Goal: Task Accomplishment & Management: Manage account settings

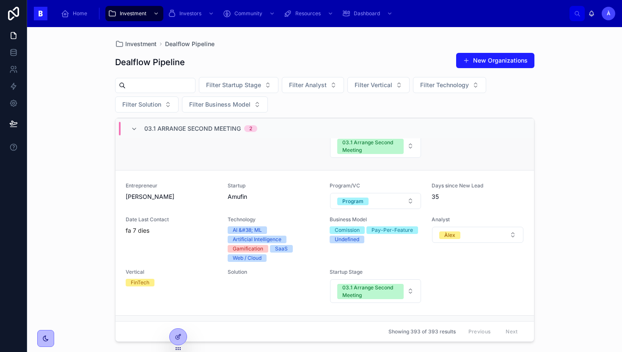
scroll to position [197, 0]
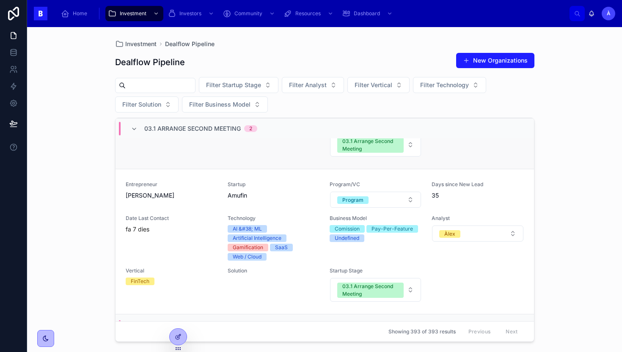
click at [194, 153] on div "Vertical" at bounding box center [172, 139] width 92 height 35
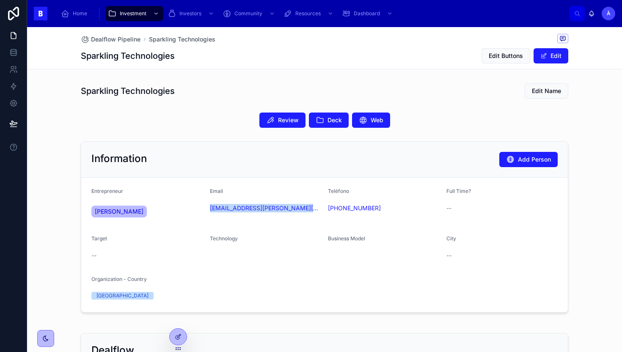
drag, startPoint x: 278, startPoint y: 217, endPoint x: 208, endPoint y: 210, distance: 69.8
click at [208, 210] on form "Entrepreneur [PERSON_NAME] Email [EMAIL_ADDRESS][PERSON_NAME][DOMAIN_NAME] Telé…" at bounding box center [324, 245] width 486 height 134
copy link "[EMAIL_ADDRESS][PERSON_NAME][DOMAIN_NAME]"
drag, startPoint x: 176, startPoint y: 94, endPoint x: 75, endPoint y: 94, distance: 100.6
click at [75, 94] on div "Sparkling Technologies Edit Name" at bounding box center [324, 90] width 594 height 23
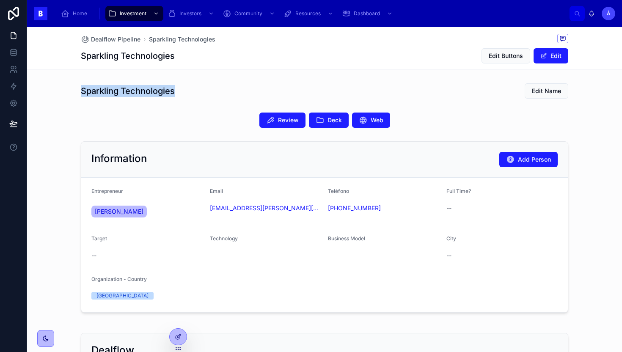
copy h1 "Sparkling Technologies"
click at [283, 123] on span "Review" at bounding box center [288, 120] width 21 height 8
click at [279, 115] on button "Review" at bounding box center [282, 119] width 46 height 15
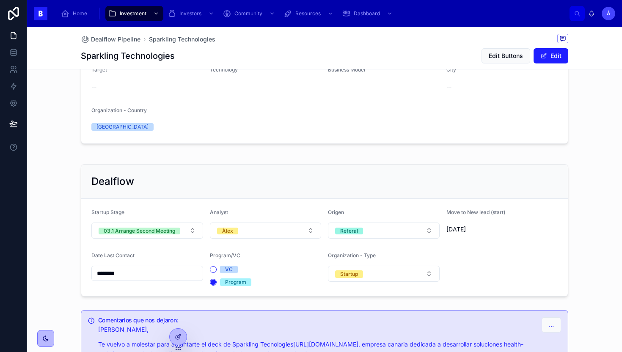
scroll to position [273, 0]
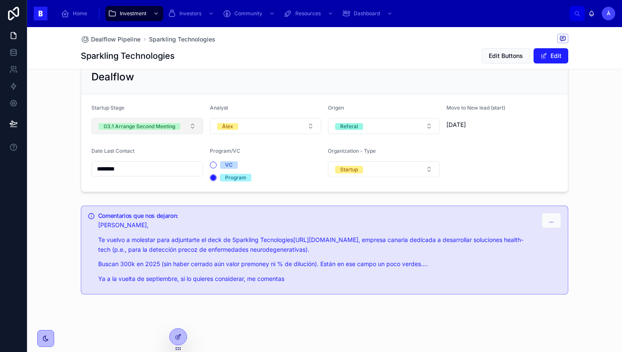
click at [153, 128] on div "03.1 Arrange Second Meeting" at bounding box center [139, 126] width 71 height 7
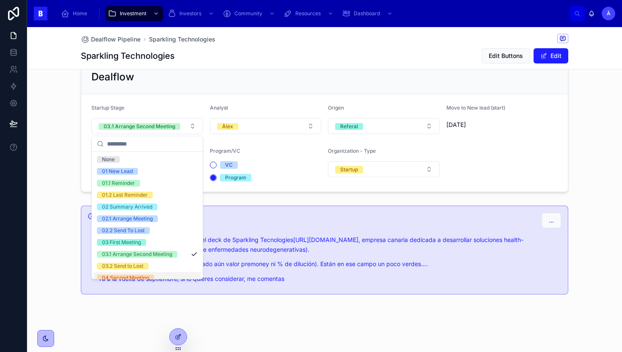
click at [133, 276] on div "04 Second Meeting" at bounding box center [125, 277] width 47 height 7
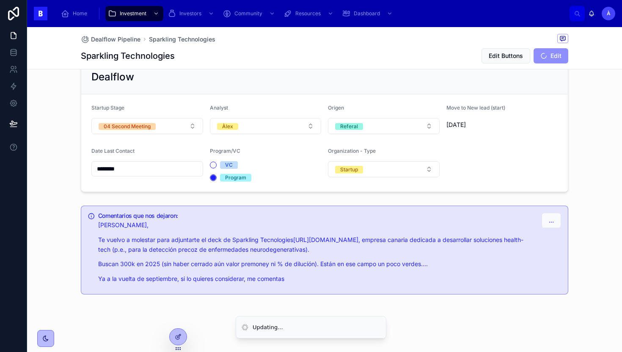
click at [135, 168] on input "********" at bounding box center [147, 169] width 111 height 12
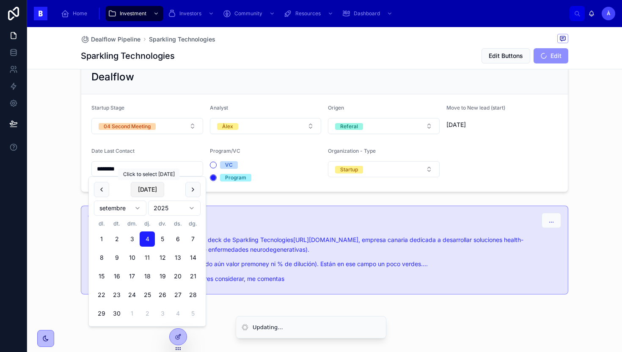
click at [145, 190] on button "[DATE]" at bounding box center [147, 189] width 33 height 15
type input "*********"
click at [145, 190] on span "[DATE]" at bounding box center [147, 189] width 33 height 15
click at [257, 85] on div "Dealflow" at bounding box center [324, 77] width 486 height 34
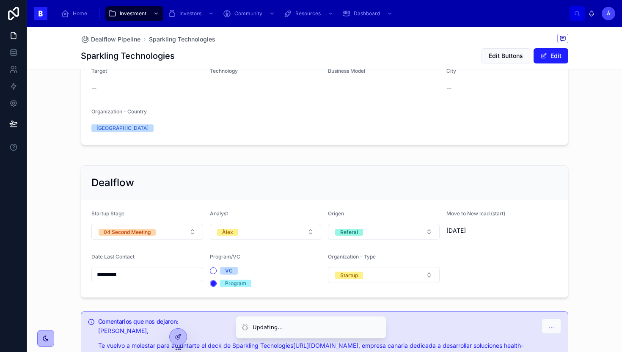
scroll to position [0, 0]
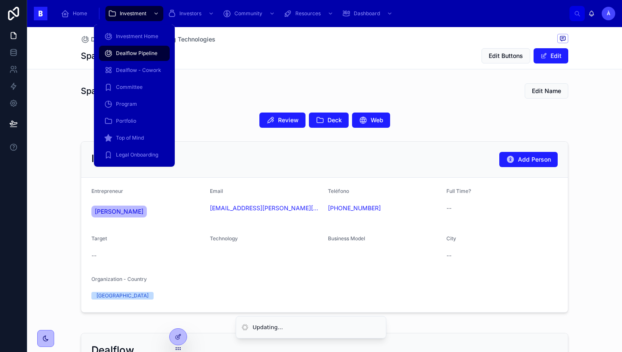
click at [131, 50] on span "Dealflow Pipeline" at bounding box center [136, 53] width 41 height 7
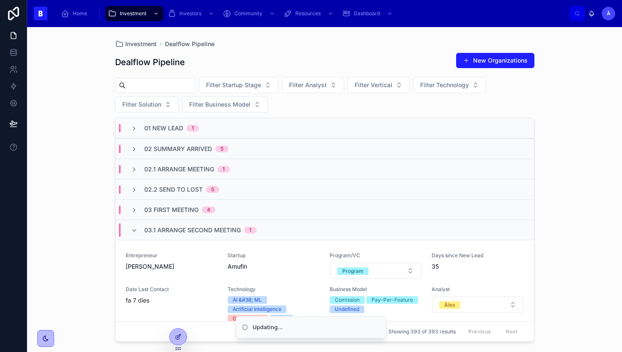
scroll to position [63, 0]
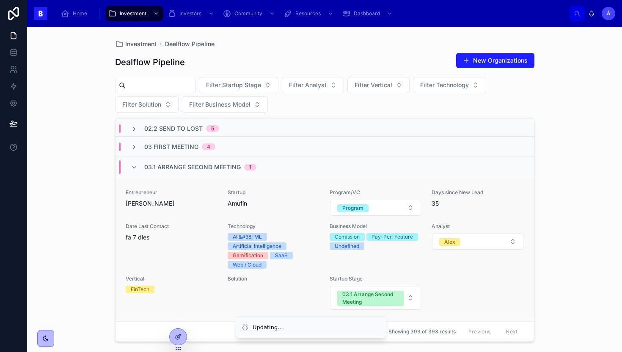
click at [187, 214] on div "Entrepreneur [PERSON_NAME] [PERSON_NAME]" at bounding box center [172, 202] width 92 height 27
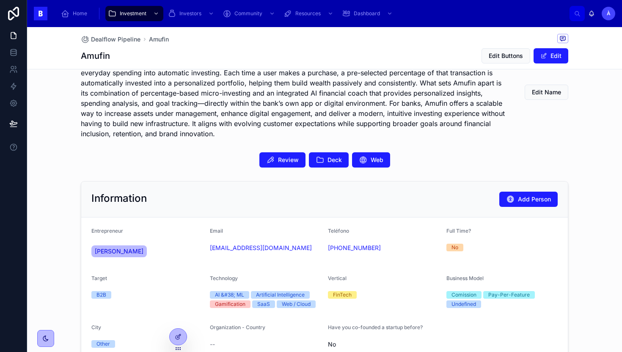
scroll to position [178, 0]
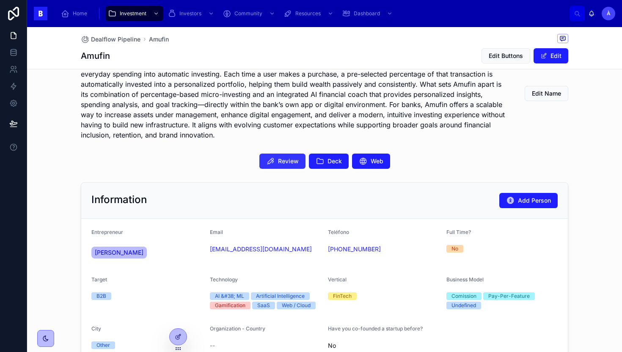
click at [280, 161] on span "Review" at bounding box center [288, 161] width 21 height 8
drag, startPoint x: 291, startPoint y: 258, endPoint x: 208, endPoint y: 251, distance: 82.7
click at [208, 251] on form "Entrepreneur [PERSON_NAME] [PERSON_NAME] Email [EMAIL_ADDRESS][DOMAIN_NAME] Tel…" at bounding box center [324, 291] width 486 height 144
copy link "[EMAIL_ADDRESS][DOMAIN_NAME]"
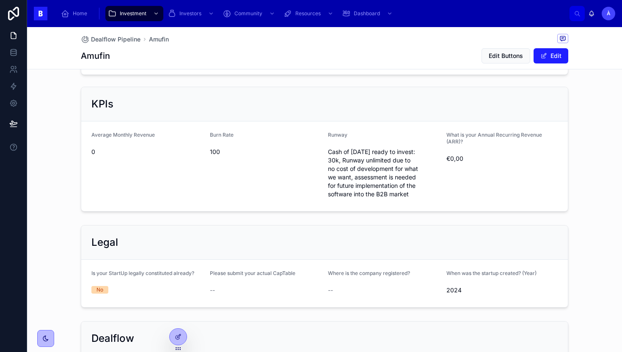
scroll to position [667, 0]
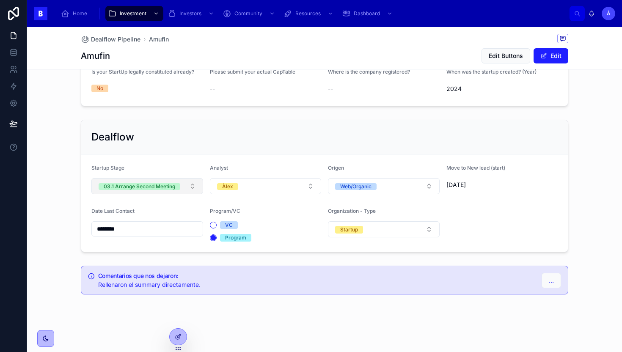
click at [147, 186] on div "03.1 Arrange Second Meeting" at bounding box center [139, 186] width 71 height 7
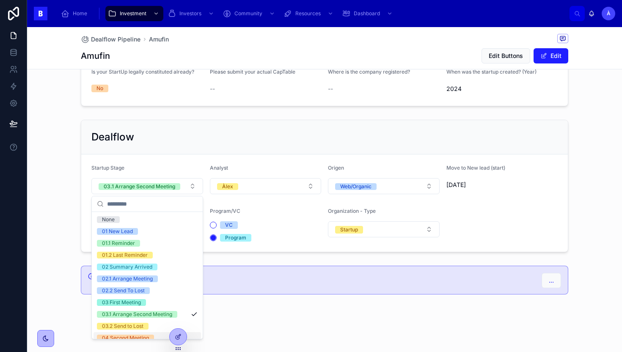
click at [124, 336] on div "04 Second Meeting" at bounding box center [125, 337] width 47 height 7
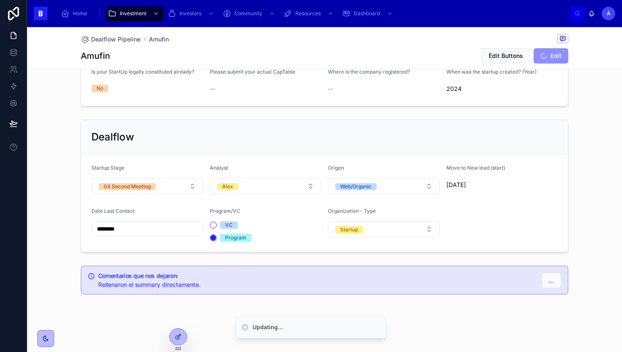
click at [139, 232] on input "********" at bounding box center [147, 229] width 111 height 12
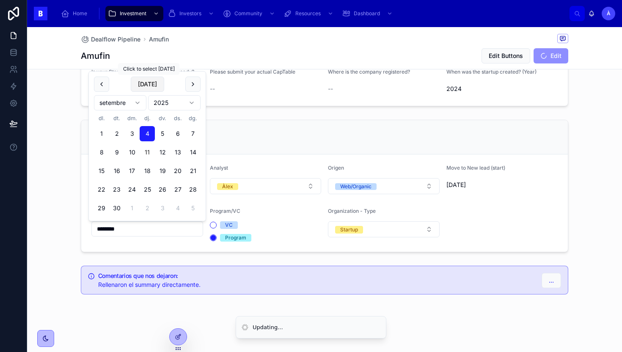
click at [152, 86] on button "[DATE]" at bounding box center [147, 84] width 33 height 15
type input "*********"
click at [152, 86] on span "[DATE]" at bounding box center [147, 84] width 33 height 15
click at [271, 129] on div "Dealflow" at bounding box center [324, 137] width 486 height 34
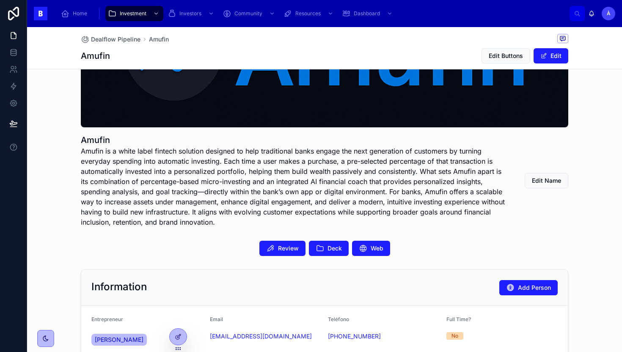
scroll to position [0, 0]
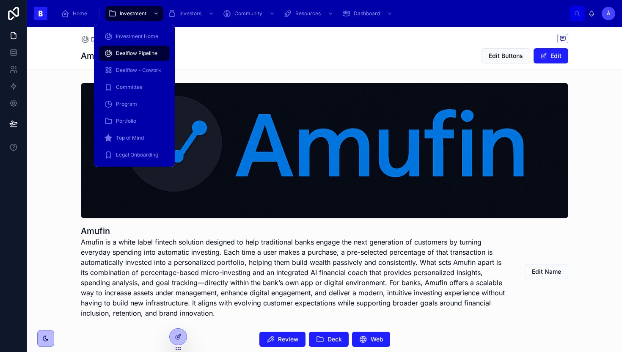
click at [133, 52] on span "Dealflow Pipeline" at bounding box center [136, 53] width 41 height 7
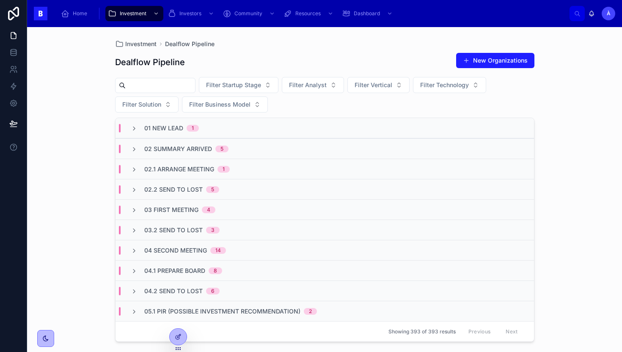
click at [201, 149] on span "02 Summary Arrived" at bounding box center [178, 149] width 68 height 8
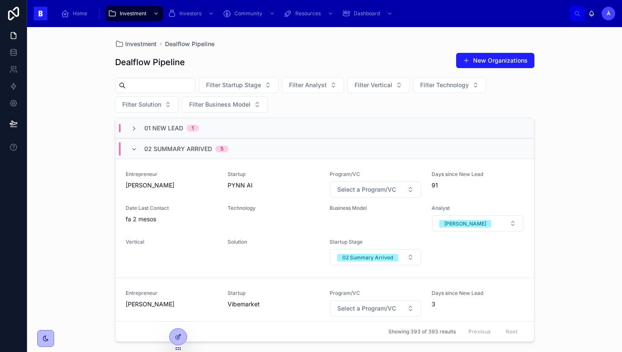
click at [201, 149] on span "02 Summary Arrived" at bounding box center [178, 149] width 68 height 8
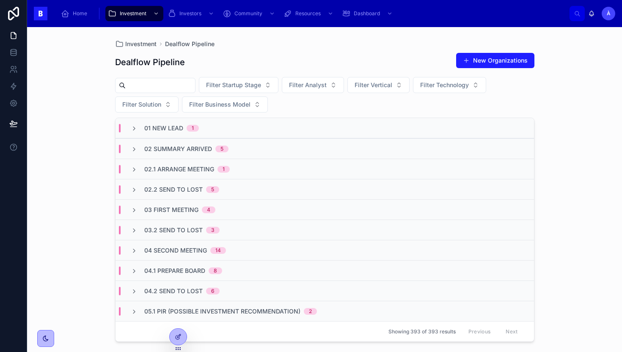
click at [192, 225] on div "03.2 Send to Lost 3" at bounding box center [324, 229] width 418 height 20
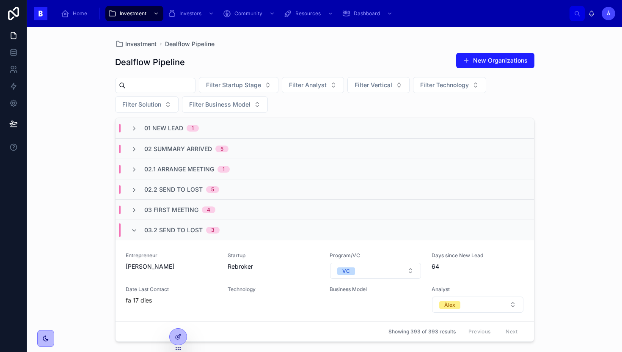
click at [192, 225] on div "03.2 Send to Lost 3" at bounding box center [181, 230] width 75 height 14
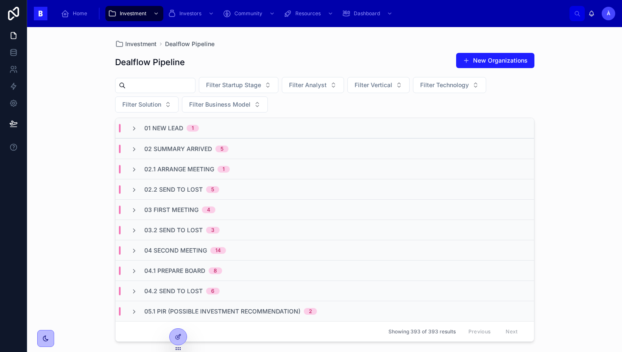
click at [180, 214] on div "03 First Meeting 4" at bounding box center [324, 209] width 418 height 20
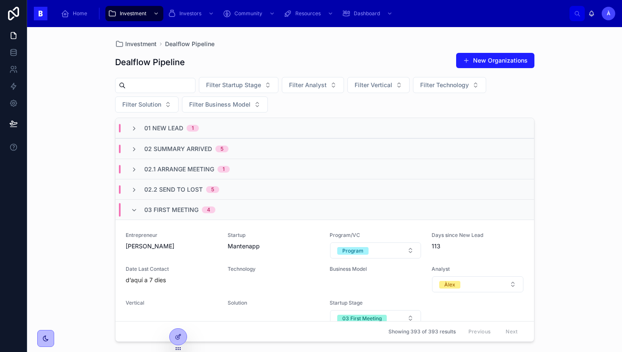
click at [180, 214] on div "03 First Meeting 4" at bounding box center [179, 210] width 71 height 14
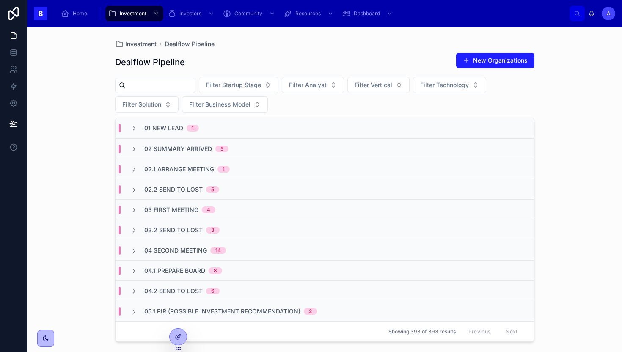
click at [175, 245] on div "04 Second Meeting 14" at bounding box center [324, 250] width 418 height 20
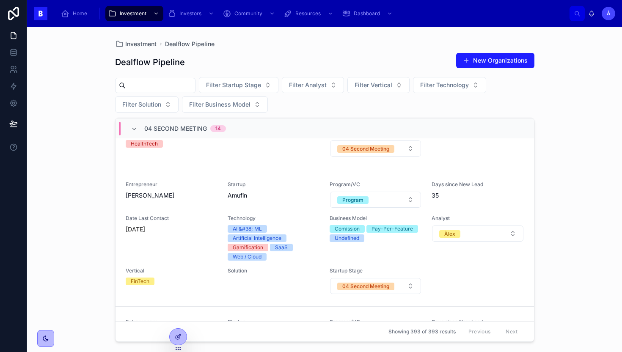
scroll to position [1465, 0]
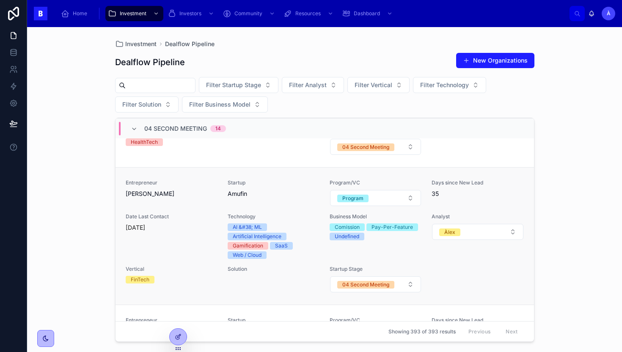
click at [179, 238] on div "Date Last Contact [DATE]" at bounding box center [172, 236] width 92 height 46
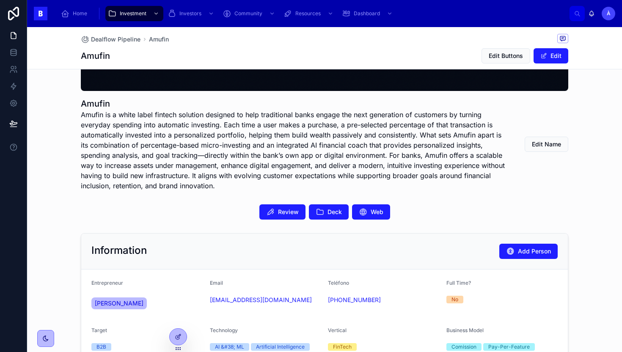
scroll to position [122, 0]
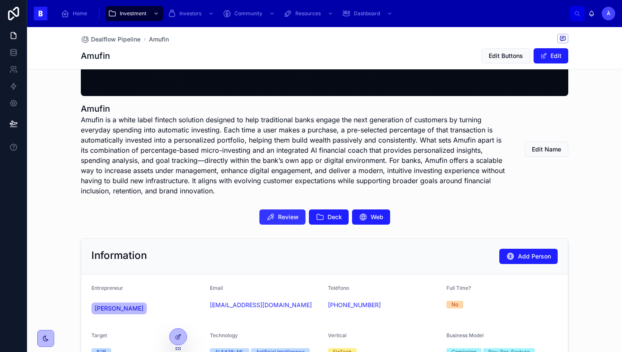
click at [281, 214] on span "Review" at bounding box center [288, 217] width 21 height 8
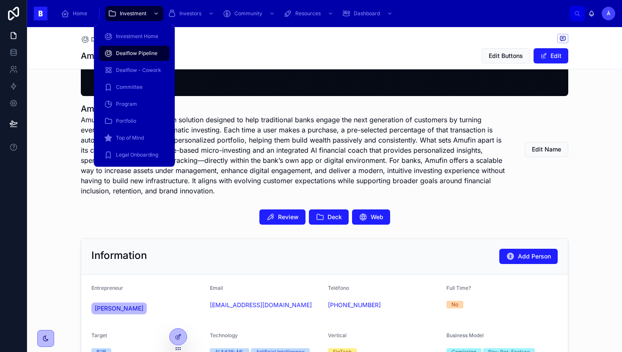
click at [135, 55] on span "Dealflow Pipeline" at bounding box center [136, 53] width 41 height 7
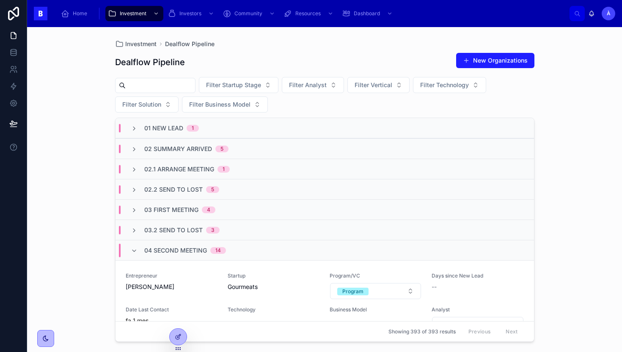
click at [187, 252] on span "04 Second Meeting" at bounding box center [175, 250] width 63 height 8
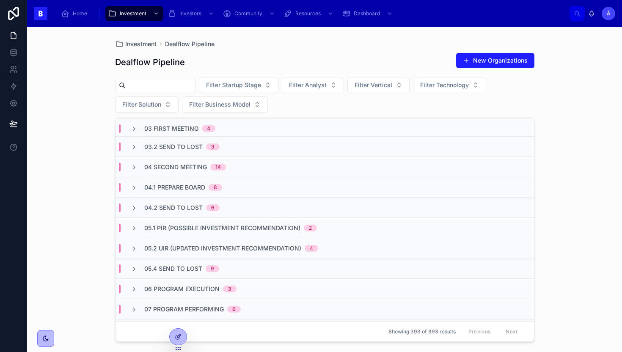
scroll to position [85, 0]
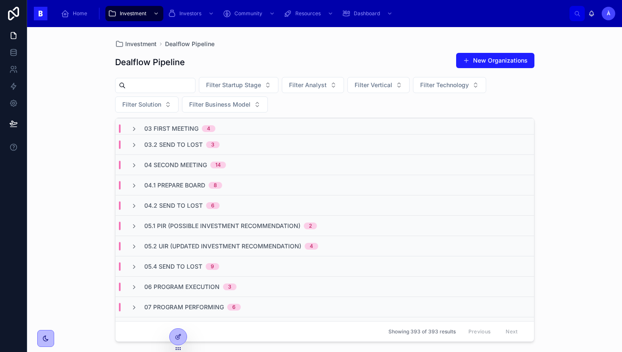
click at [189, 165] on span "04 Second Meeting" at bounding box center [175, 165] width 63 height 8
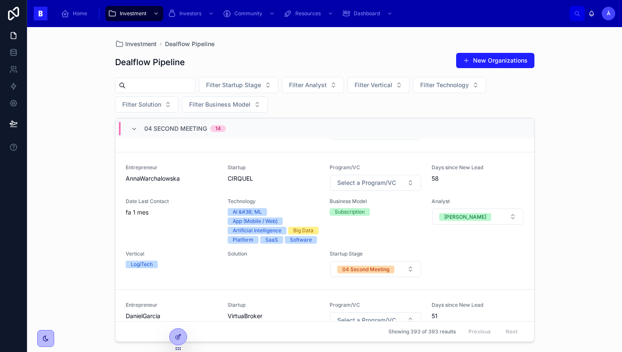
scroll to position [629, 0]
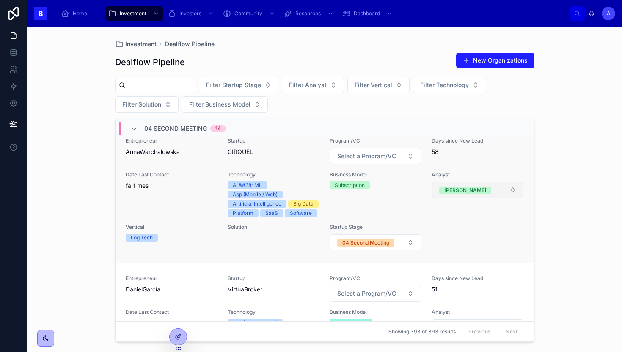
click at [472, 185] on button "[PERSON_NAME]" at bounding box center [477, 190] width 91 height 16
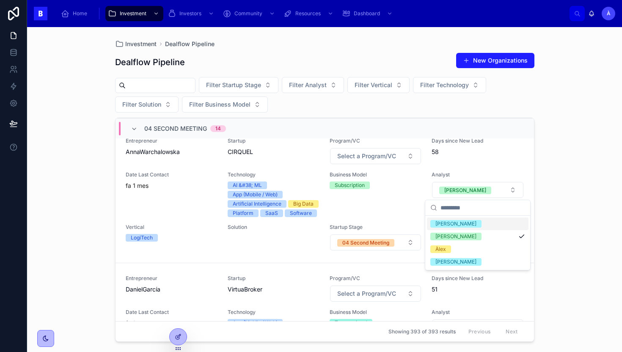
click at [454, 222] on span "[PERSON_NAME]" at bounding box center [455, 224] width 51 height 8
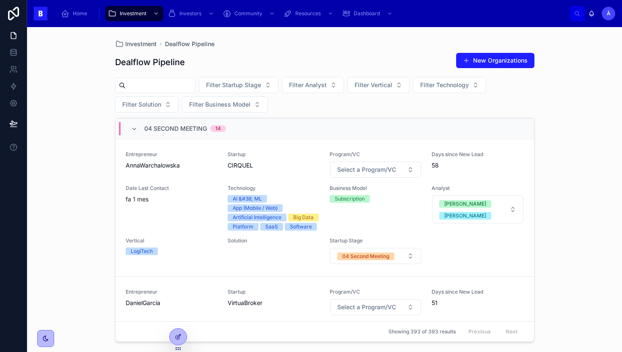
scroll to position [617, 0]
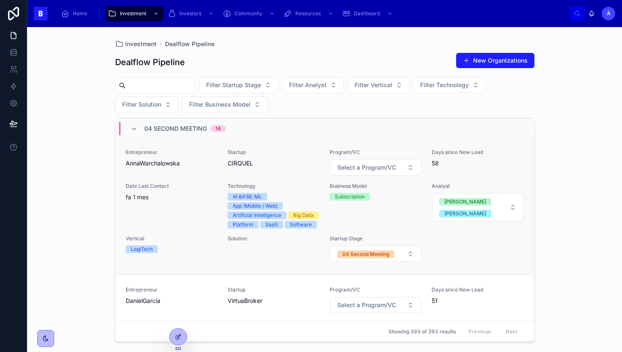
click at [290, 179] on div "Entrepreneur AnnaWarchalowska Startup CIRQUEL Program/VC Select a Program/VC Da…" at bounding box center [325, 205] width 398 height 113
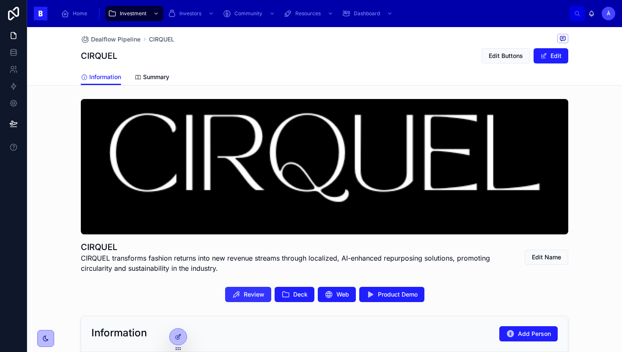
click at [235, 289] on button "Review" at bounding box center [248, 294] width 46 height 15
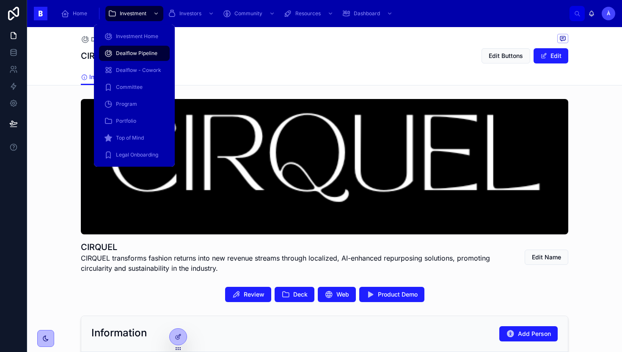
click at [128, 55] on span "Dealflow Pipeline" at bounding box center [136, 53] width 41 height 7
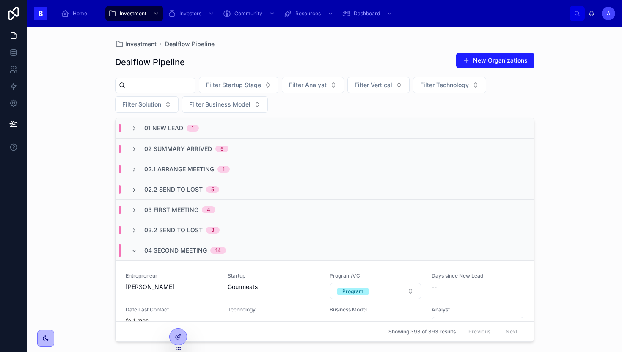
click at [173, 247] on span "04 Second Meeting" at bounding box center [175, 250] width 63 height 8
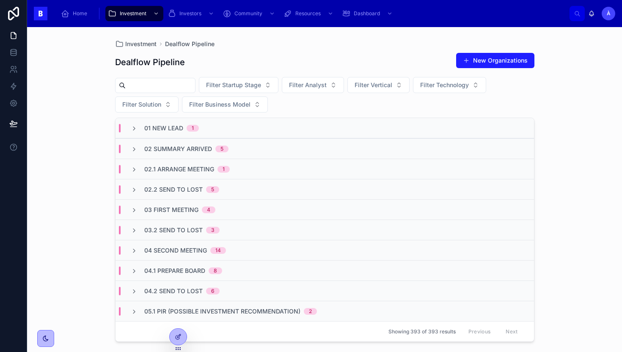
click at [164, 233] on span "03.2 Send to Lost" at bounding box center [173, 230] width 58 height 8
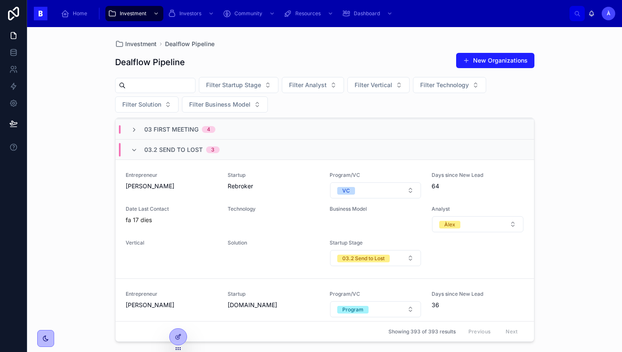
scroll to position [29, 0]
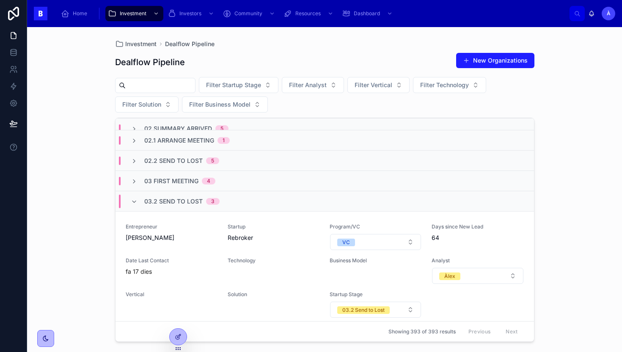
click at [145, 205] on span "03.2 Send to Lost" at bounding box center [173, 201] width 58 height 8
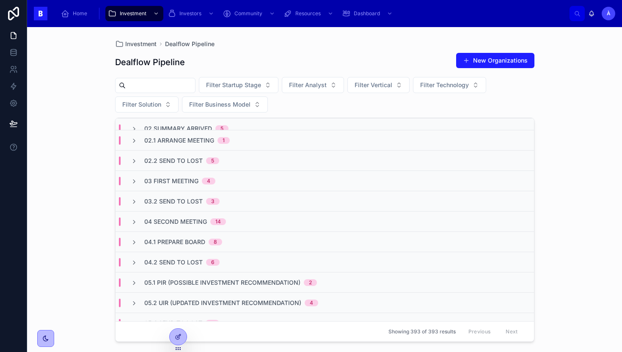
click at [187, 163] on span "02.2 Send To Lost" at bounding box center [173, 160] width 58 height 8
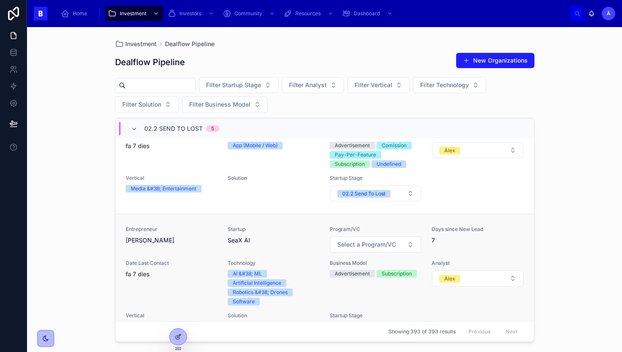
scroll to position [123, 0]
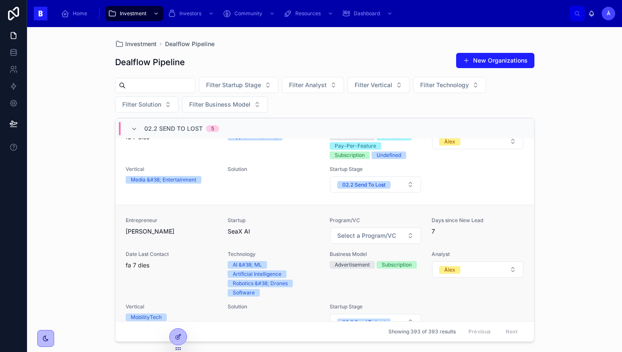
click at [184, 260] on div "Date Last Contact fa 7 dies" at bounding box center [172, 260] width 92 height 19
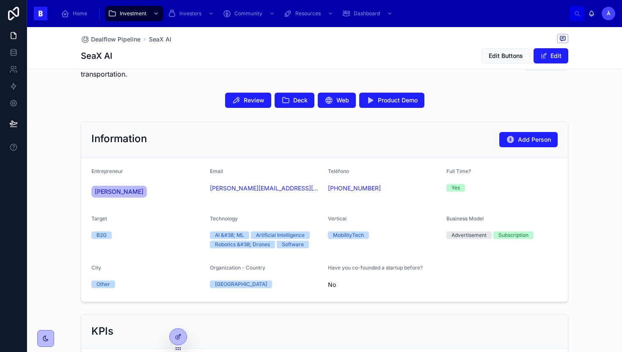
scroll to position [177, 0]
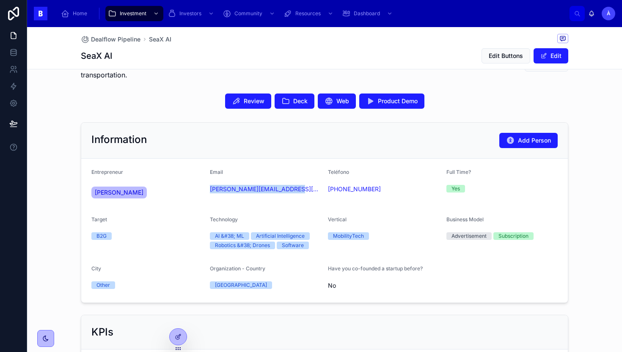
drag, startPoint x: 289, startPoint y: 199, endPoint x: 208, endPoint y: 191, distance: 82.0
click at [208, 191] on form "Entrepreneur [PERSON_NAME] Baselga Email [PERSON_NAME][EMAIL_ADDRESS][PERSON_NA…" at bounding box center [324, 231] width 486 height 144
copy link "[PERSON_NAME][EMAIL_ADDRESS][PERSON_NAME][DOMAIN_NAME]"
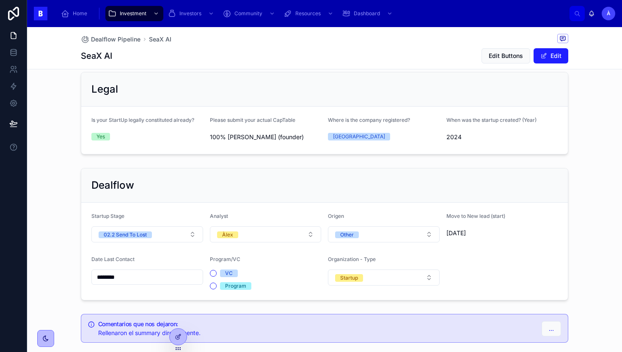
scroll to position [571, 0]
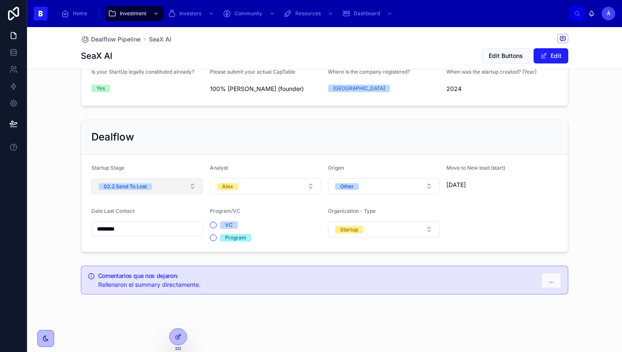
click at [169, 191] on button "02.2 Send To Lost" at bounding box center [147, 186] width 112 height 16
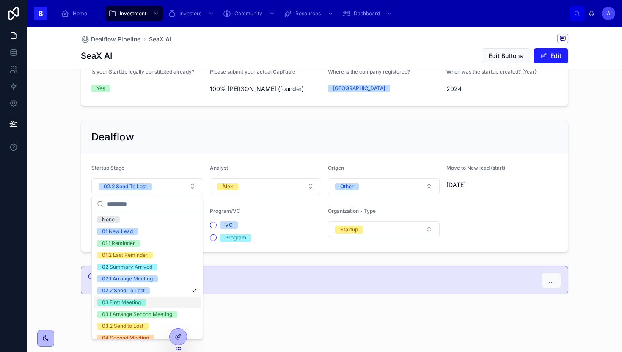
click at [142, 306] on div "03 First Meeting" at bounding box center [146, 302] width 107 height 12
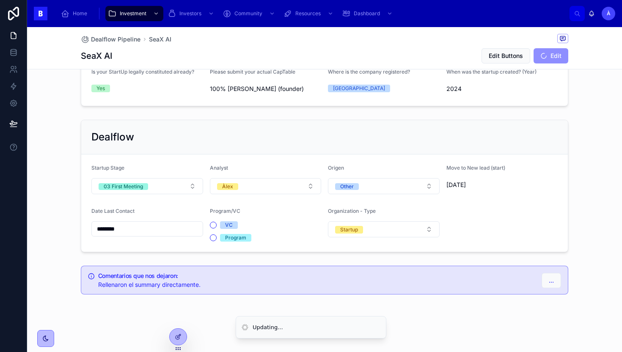
click at [172, 230] on input "********" at bounding box center [147, 229] width 111 height 12
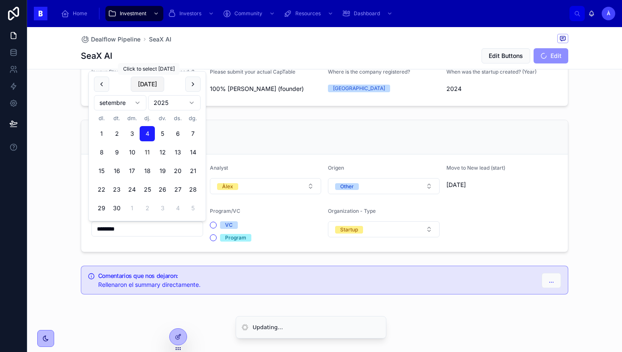
click at [148, 77] on button "[DATE]" at bounding box center [147, 84] width 33 height 15
type input "*********"
click at [148, 81] on span "[DATE]" at bounding box center [147, 84] width 33 height 15
click at [282, 129] on div "Dealflow" at bounding box center [324, 137] width 486 height 34
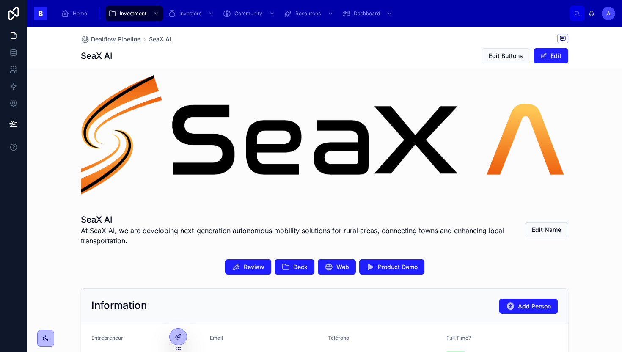
scroll to position [0, 0]
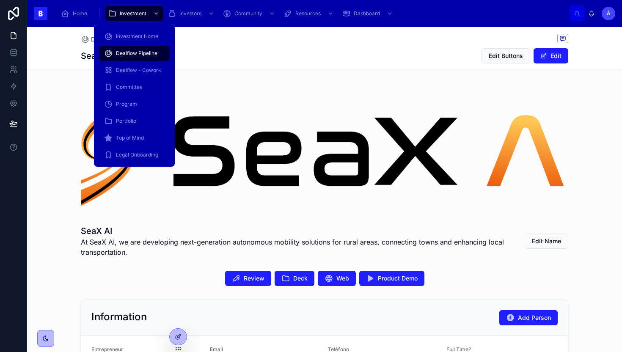
click at [135, 53] on span "Dealflow Pipeline" at bounding box center [136, 53] width 41 height 7
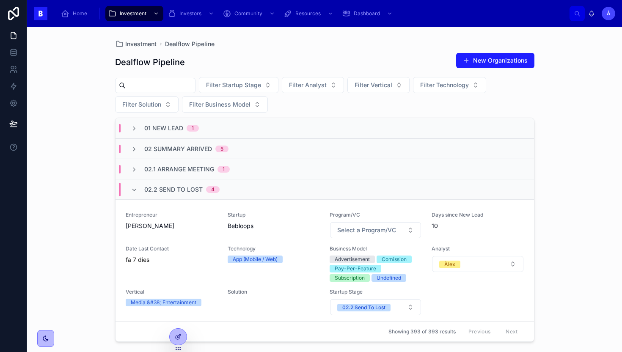
click at [208, 188] on span "4" at bounding box center [213, 189] width 14 height 7
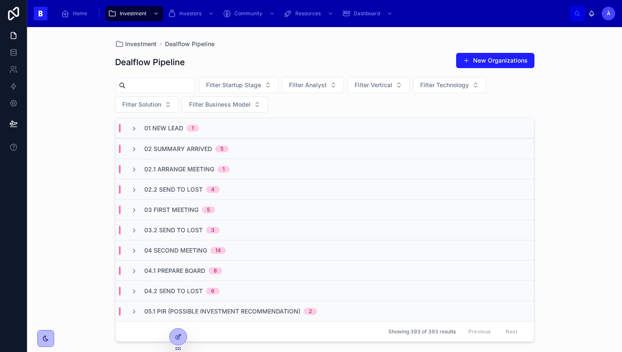
click at [208, 166] on span "02.1 Arrange Meeting" at bounding box center [179, 169] width 70 height 8
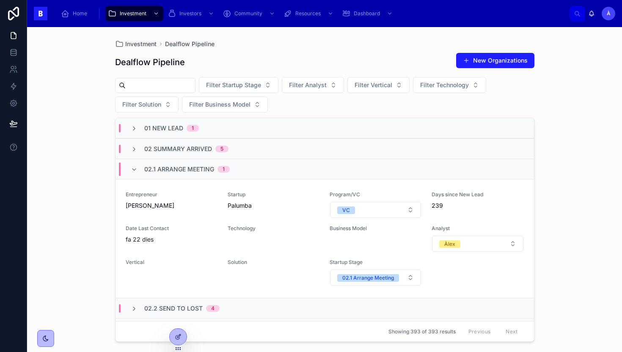
click at [208, 166] on span "02.1 Arrange Meeting" at bounding box center [179, 169] width 70 height 8
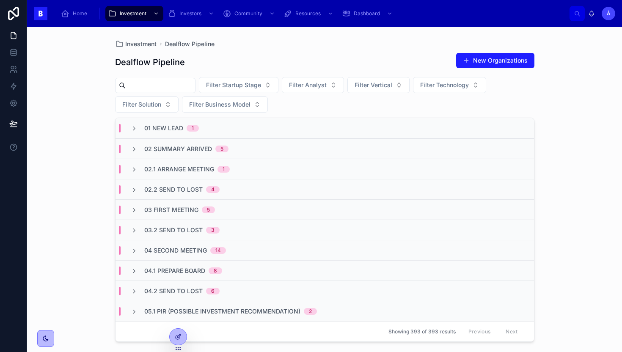
click at [207, 150] on span "02 Summary Arrived" at bounding box center [178, 149] width 68 height 8
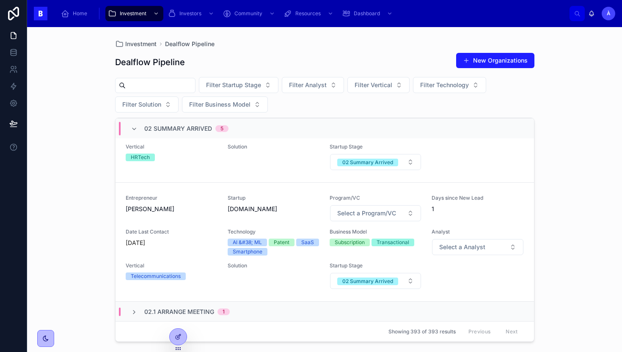
scroll to position [472, 0]
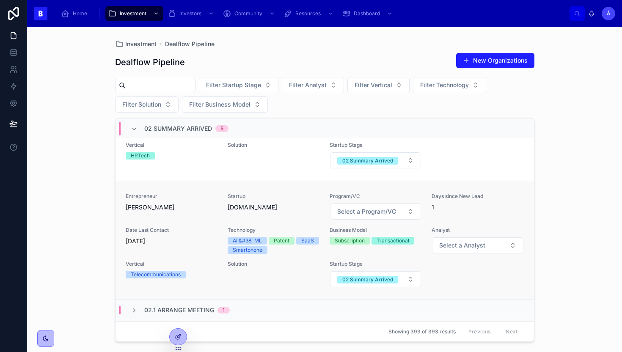
click at [208, 220] on div "Entrepreneur [PERSON_NAME] Startup [DOMAIN_NAME] Program/VC Select a Program/VC…" at bounding box center [325, 240] width 398 height 95
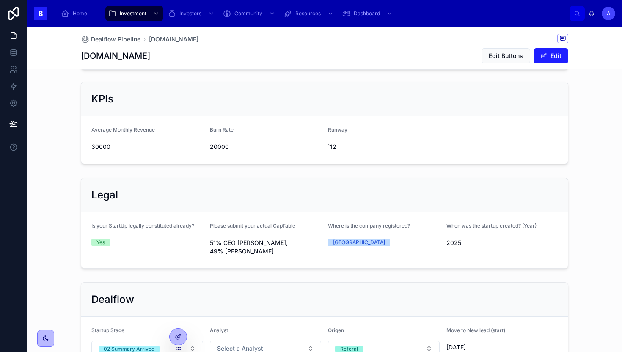
scroll to position [554, 0]
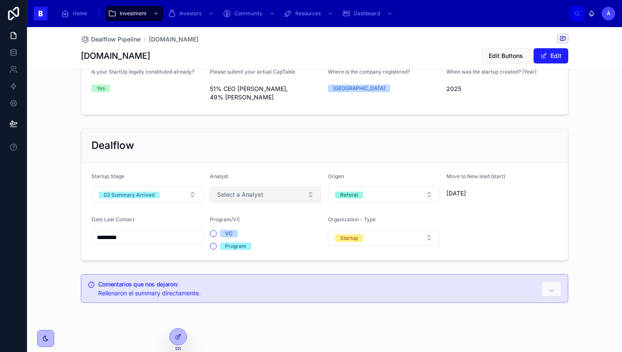
click at [240, 190] on button "Select a Analyst" at bounding box center [266, 194] width 112 height 16
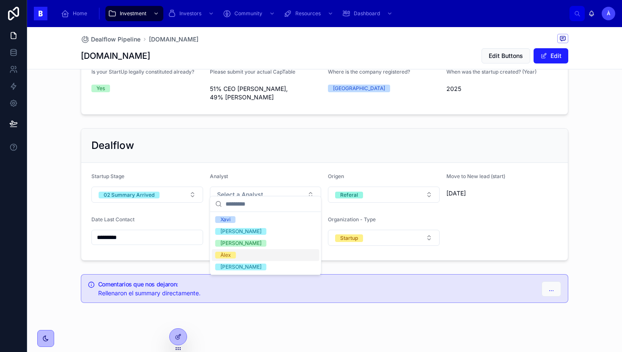
click at [226, 251] on div "Àlex" at bounding box center [265, 255] width 107 height 12
click at [162, 186] on button "02 Summary Arrived" at bounding box center [147, 194] width 112 height 16
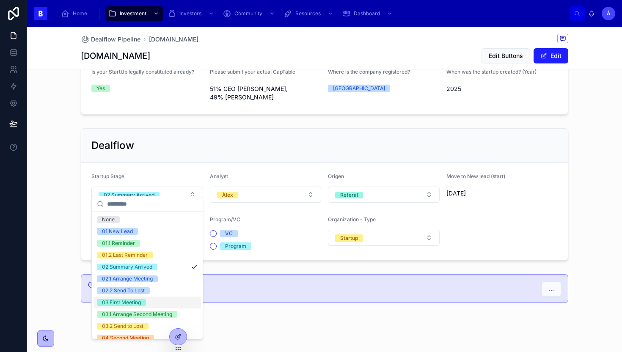
click at [135, 301] on div "03 First Meeting" at bounding box center [121, 302] width 39 height 7
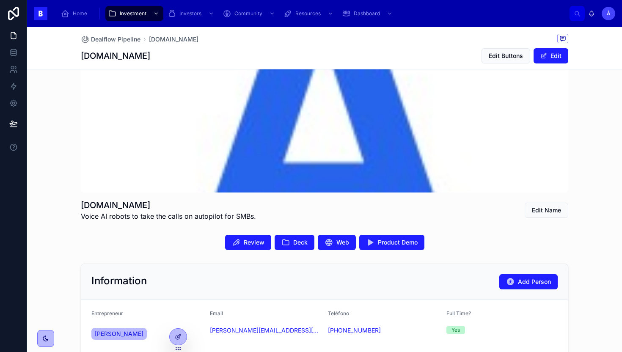
scroll to position [30, 0]
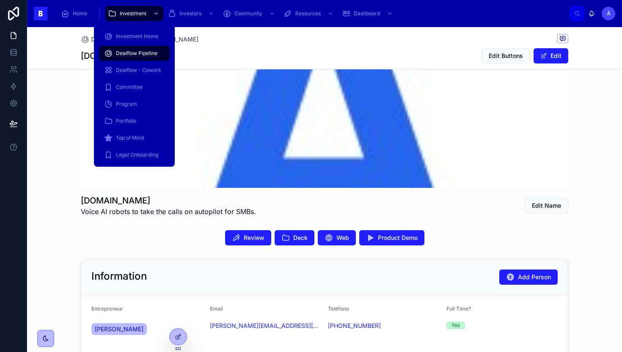
click at [130, 49] on div "Dealflow Pipeline" at bounding box center [134, 54] width 60 height 14
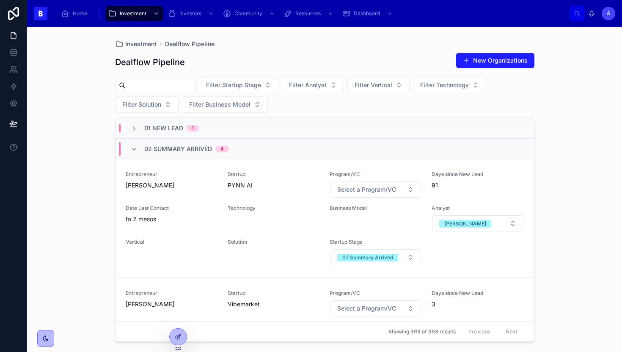
click at [225, 203] on div "Entrepreneur [PERSON_NAME] Startup PYNN AI Program/VC Select a Program/VC Days …" at bounding box center [325, 218] width 398 height 95
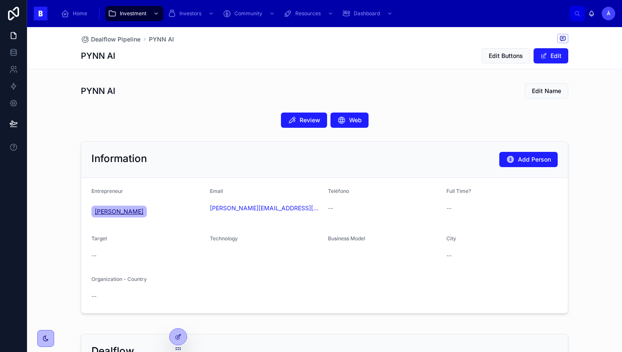
click at [114, 214] on span "[PERSON_NAME]" at bounding box center [119, 211] width 49 height 8
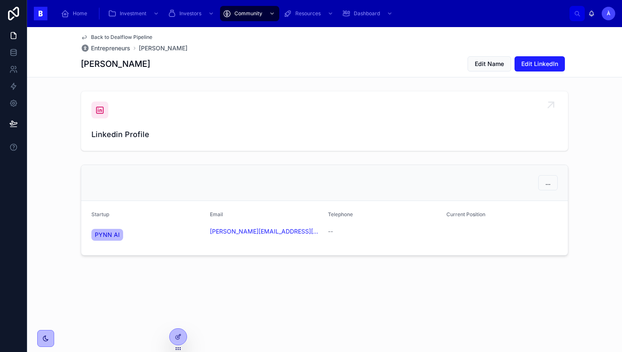
click at [99, 112] on icon at bounding box center [100, 110] width 10 height 10
drag, startPoint x: 267, startPoint y: 239, endPoint x: 206, endPoint y: 232, distance: 61.3
click at [206, 232] on form "Startup PYNN AI Email [PERSON_NAME][EMAIL_ADDRESS][DOMAIN_NAME] Telephone -- Cu…" at bounding box center [324, 228] width 486 height 54
copy link "[PERSON_NAME][EMAIL_ADDRESS][DOMAIN_NAME]"
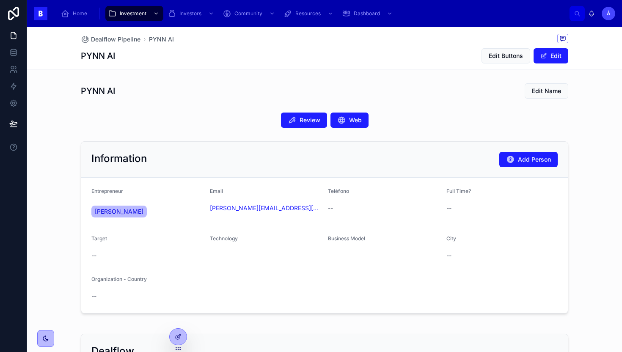
scroll to position [235, 0]
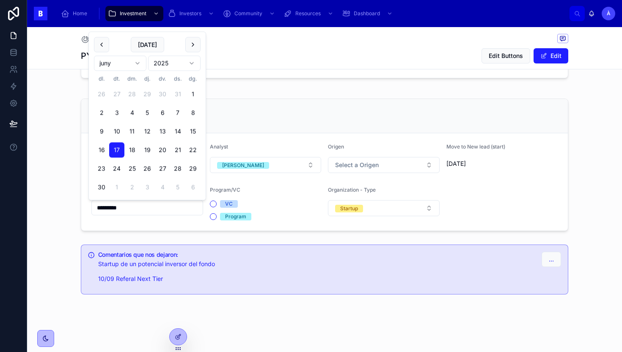
click at [159, 210] on input "*********" at bounding box center [147, 208] width 111 height 12
click at [148, 47] on button "[DATE]" at bounding box center [147, 44] width 33 height 15
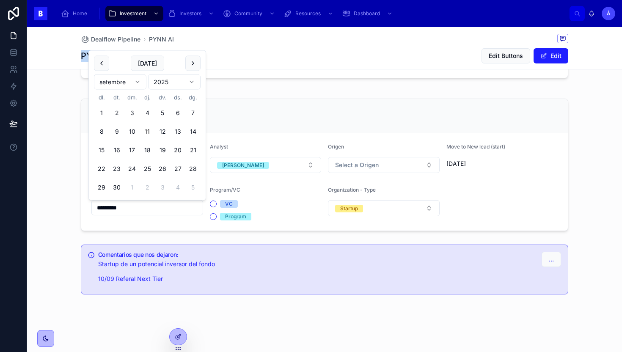
click at [148, 47] on div "Dealflow Pipeline PYNN [PERSON_NAME] AI Edit Buttons Edit" at bounding box center [324, 48] width 487 height 42
click at [139, 205] on input "*********" at bounding box center [147, 208] width 111 height 12
click at [143, 58] on button "[DATE]" at bounding box center [147, 63] width 33 height 15
type input "*********"
click at [143, 58] on span "[DATE]" at bounding box center [147, 63] width 33 height 15
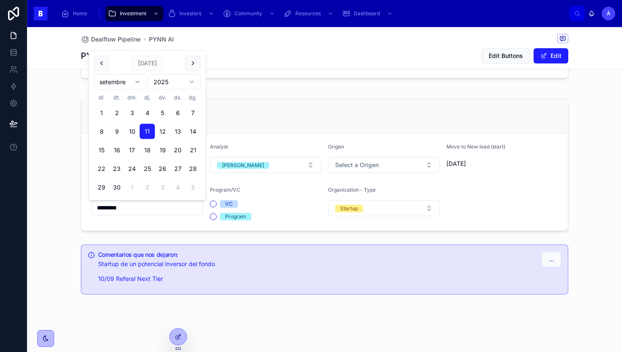
click at [238, 110] on div "Dealflow" at bounding box center [324, 116] width 466 height 14
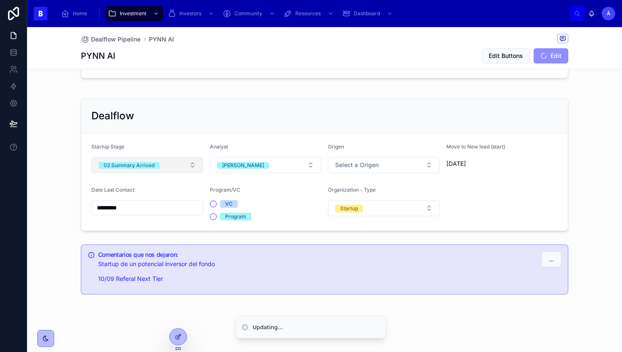
click at [162, 162] on button "02 Summary Arrived" at bounding box center [147, 165] width 112 height 16
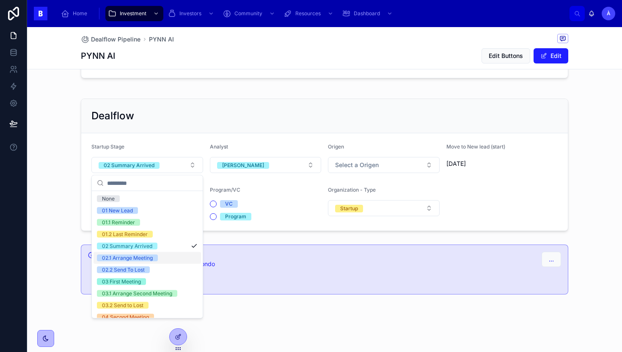
click at [144, 255] on div "02.1 Arrange Meeting" at bounding box center [127, 258] width 51 height 7
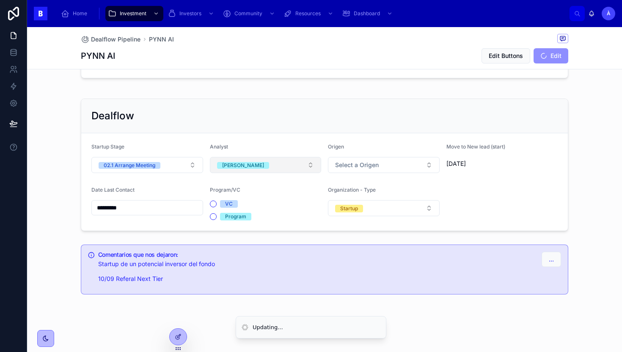
click at [238, 165] on span "[PERSON_NAME]" at bounding box center [243, 165] width 52 height 7
click at [253, 166] on span "Select a Analyst" at bounding box center [240, 165] width 46 height 8
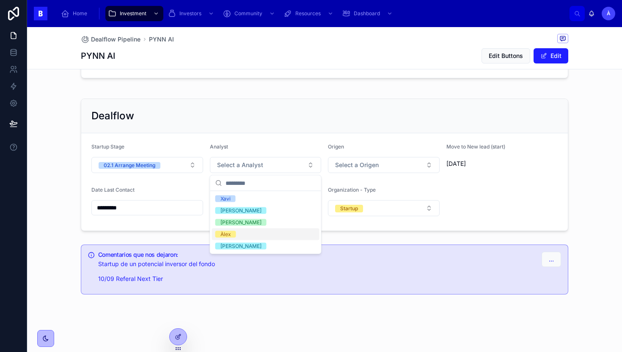
click at [230, 229] on div "Àlex" at bounding box center [265, 234] width 107 height 12
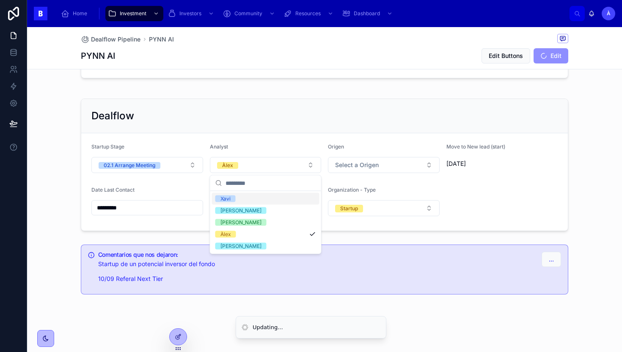
click at [248, 113] on div "Dealflow" at bounding box center [324, 116] width 466 height 14
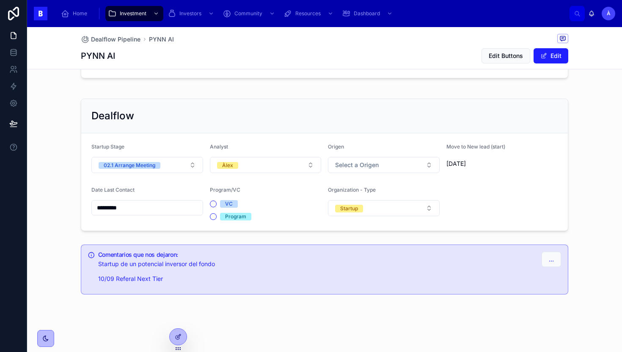
click at [247, 104] on div "Dealflow" at bounding box center [324, 116] width 486 height 34
click at [552, 256] on span "..." at bounding box center [550, 259] width 5 height 8
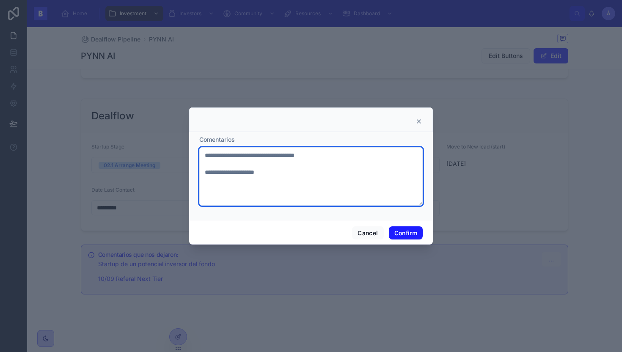
click at [288, 176] on textarea "**********" at bounding box center [310, 176] width 223 height 58
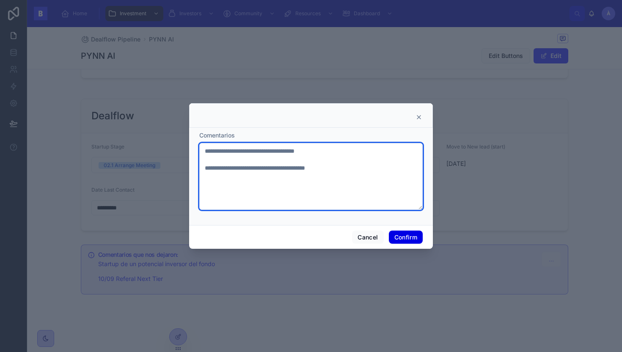
type textarea "**********"
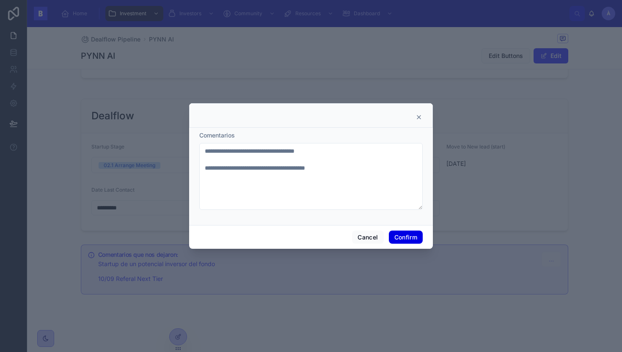
click at [406, 237] on button "Confirm" at bounding box center [406, 237] width 34 height 14
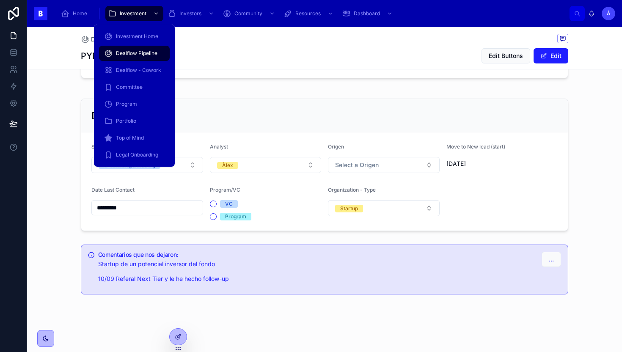
click at [136, 54] on span "Dealflow Pipeline" at bounding box center [136, 53] width 41 height 7
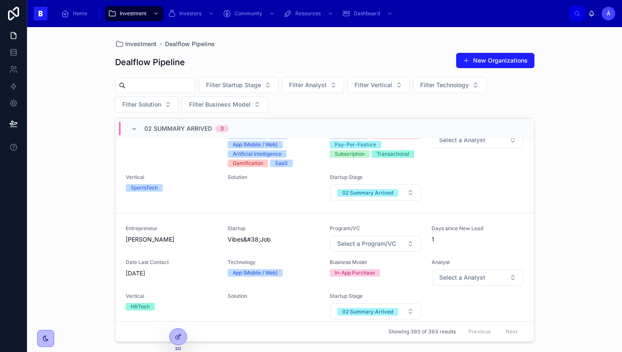
scroll to position [268, 0]
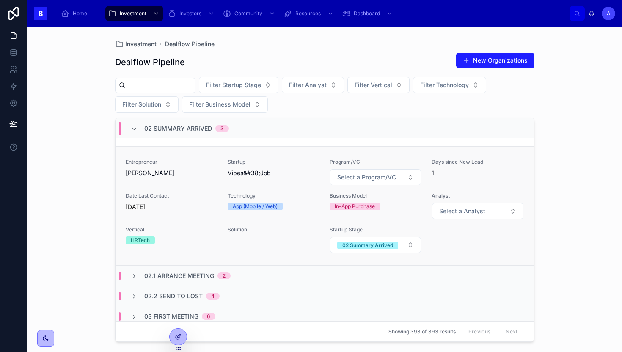
click at [215, 193] on span "Date Last Contact" at bounding box center [172, 195] width 92 height 7
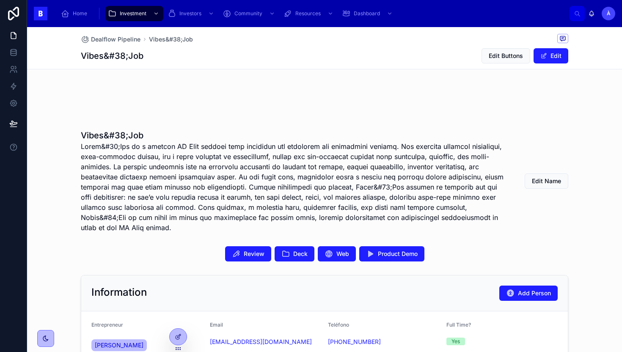
scroll to position [100, 0]
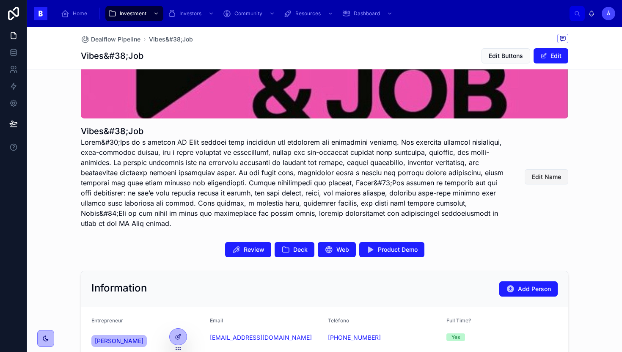
click at [538, 179] on span "Edit Name" at bounding box center [545, 177] width 29 height 8
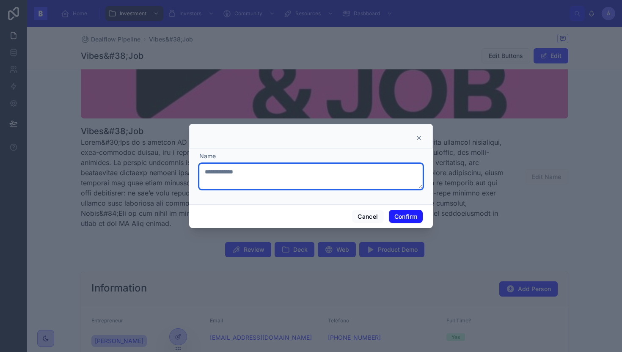
click at [237, 173] on textarea "**********" at bounding box center [310, 176] width 223 height 25
type textarea "*********"
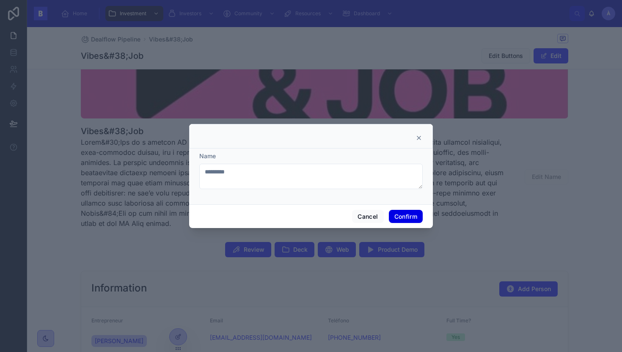
click at [407, 216] on button "Confirm" at bounding box center [406, 217] width 34 height 14
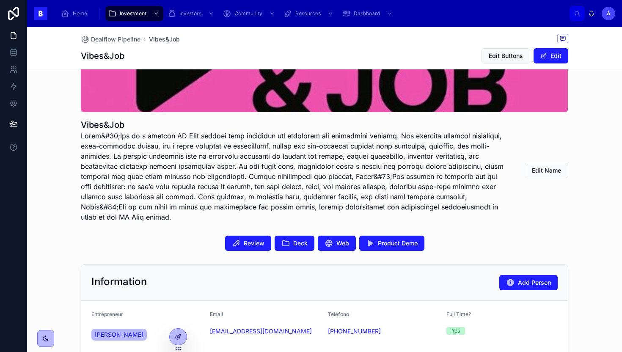
scroll to position [107, 0]
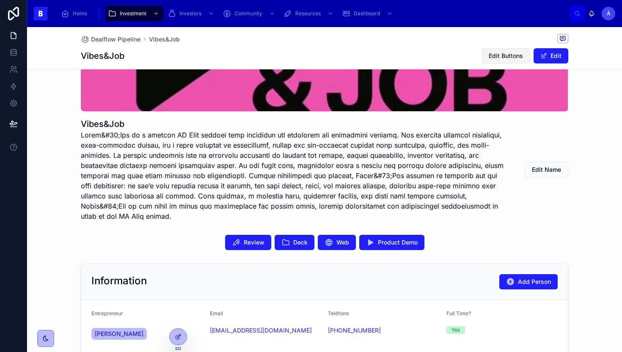
click at [518, 57] on span "Edit Buttons" at bounding box center [505, 56] width 34 height 8
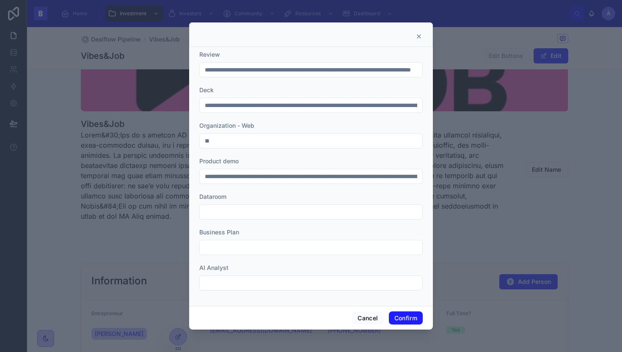
click at [417, 35] on icon at bounding box center [418, 36] width 3 height 3
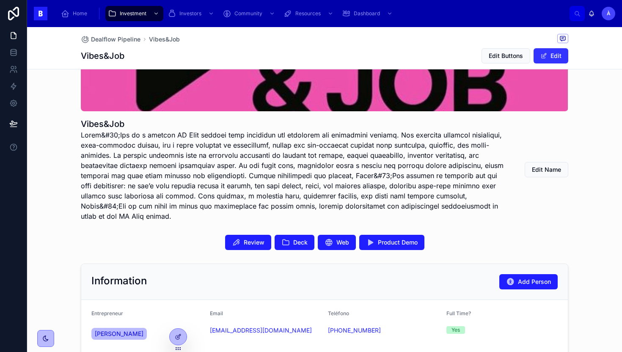
click at [544, 55] on span at bounding box center [543, 55] width 7 height 7
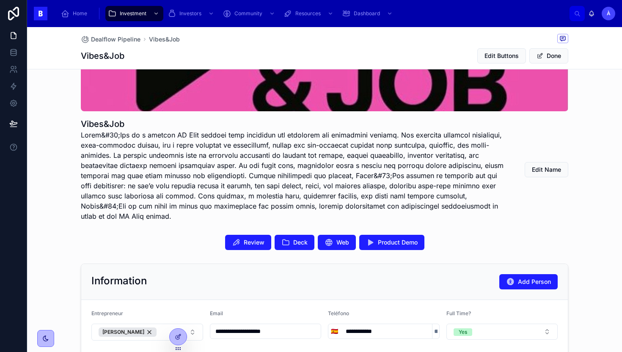
click at [236, 148] on span at bounding box center [293, 175] width 424 height 91
click at [565, 53] on button "Done" at bounding box center [548, 55] width 39 height 15
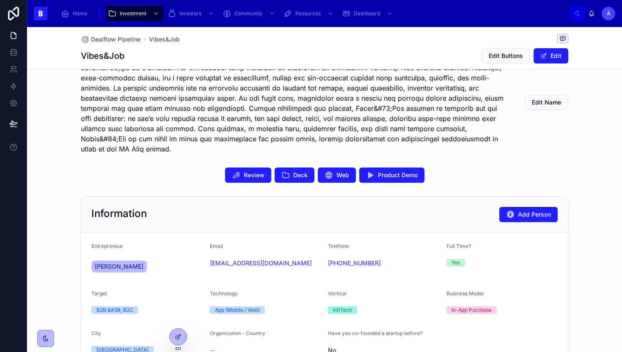
scroll to position [192, 0]
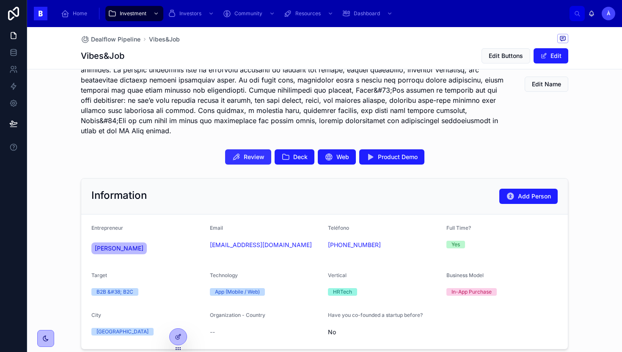
click at [237, 153] on icon at bounding box center [236, 157] width 8 height 8
click at [302, 156] on span "Deck" at bounding box center [300, 157] width 14 height 8
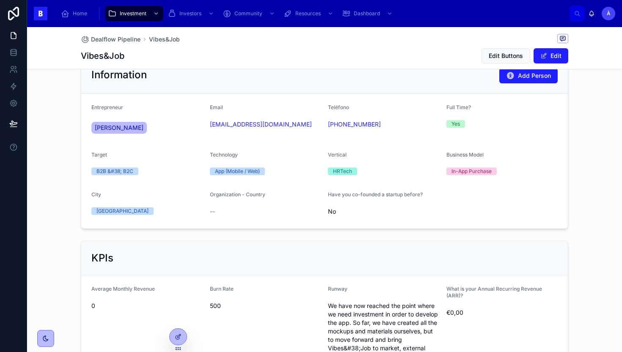
scroll to position [313, 0]
click at [121, 126] on span "[PERSON_NAME]" at bounding box center [119, 127] width 49 height 8
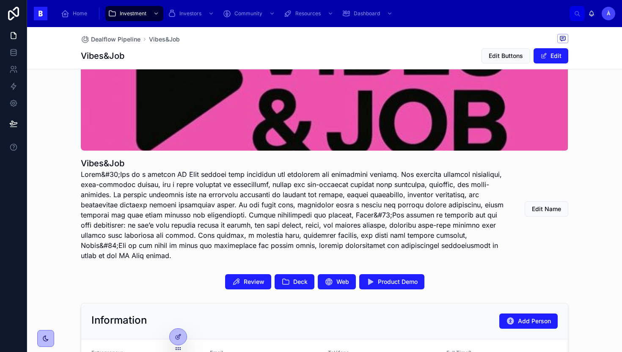
scroll to position [75, 0]
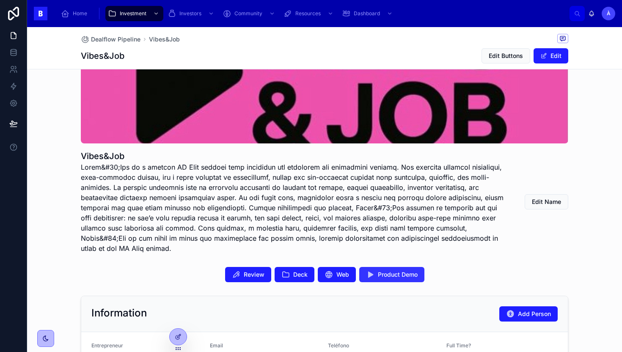
click at [374, 269] on button "Product Demo" at bounding box center [391, 274] width 65 height 15
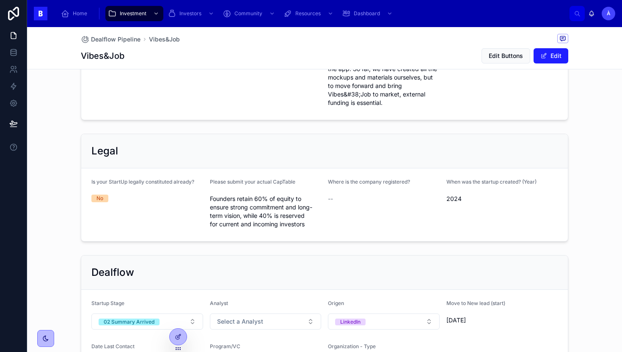
scroll to position [702, 0]
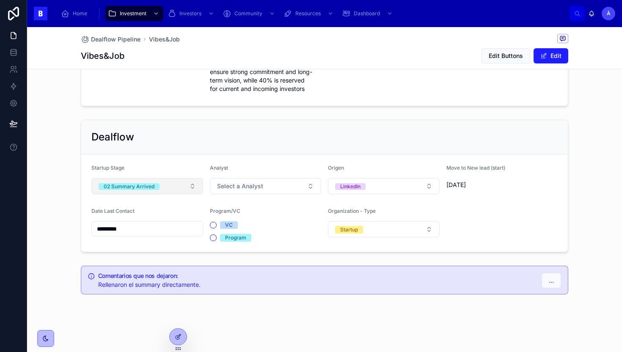
click at [145, 185] on div "02 Summary Arrived" at bounding box center [129, 186] width 51 height 7
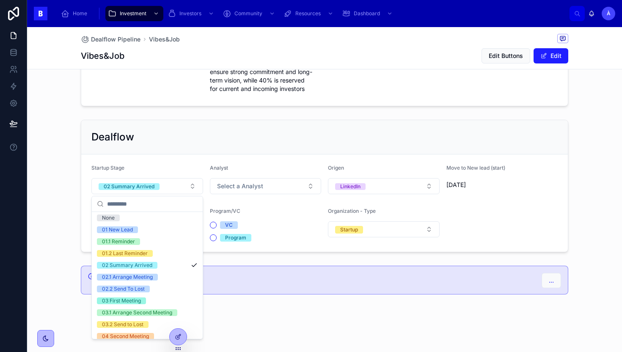
scroll to position [0, 0]
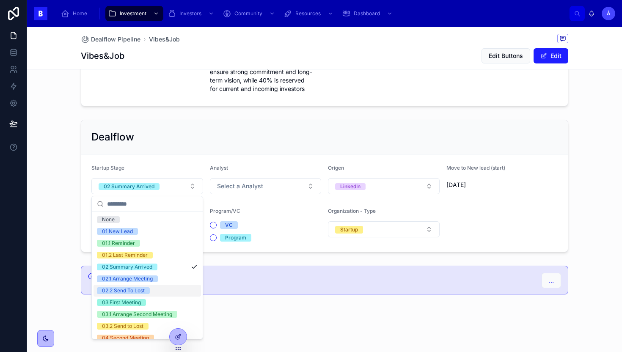
click at [125, 288] on div "02.2 Send To Lost" at bounding box center [123, 290] width 43 height 7
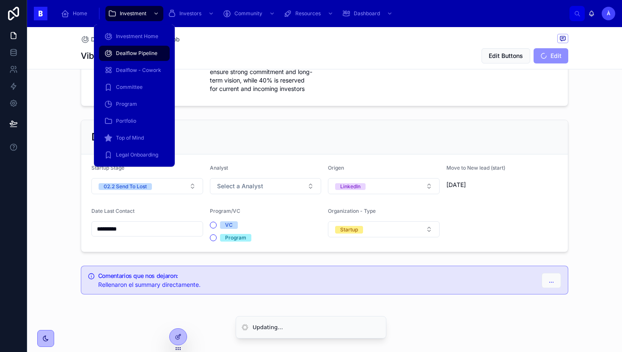
click at [135, 58] on div "Dealflow Pipeline" at bounding box center [134, 54] width 60 height 14
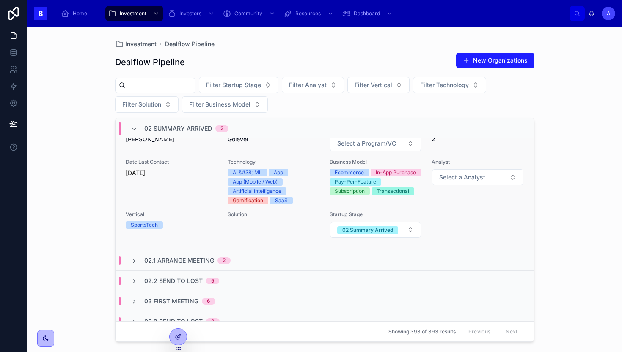
scroll to position [165, 0]
click at [195, 213] on span "Vertical" at bounding box center [172, 214] width 92 height 7
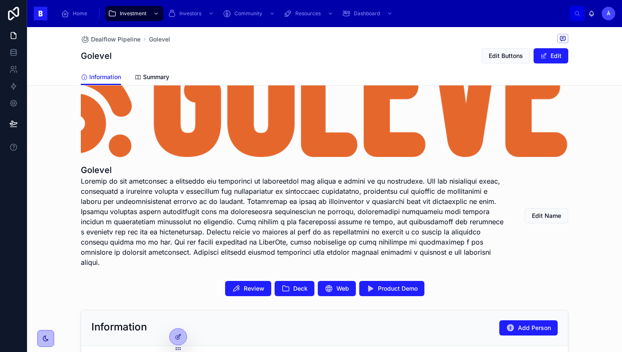
scroll to position [128, 0]
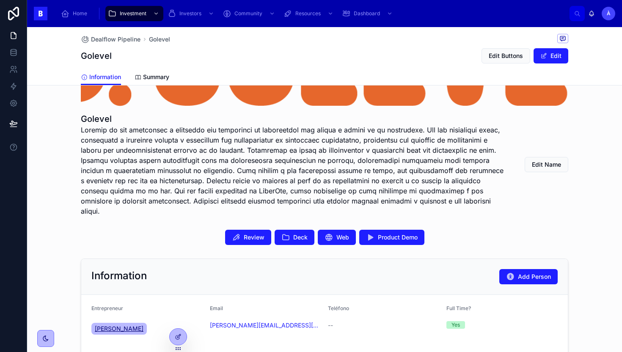
click at [114, 324] on span "[PERSON_NAME]" at bounding box center [119, 328] width 49 height 8
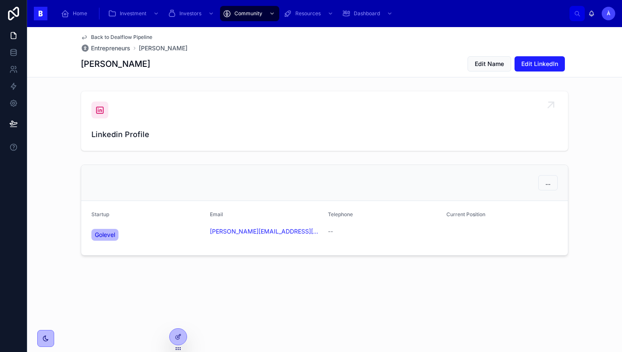
click at [107, 110] on div at bounding box center [99, 109] width 17 height 17
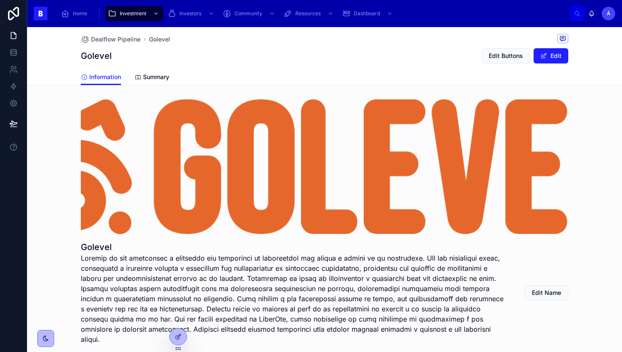
scroll to position [146, 0]
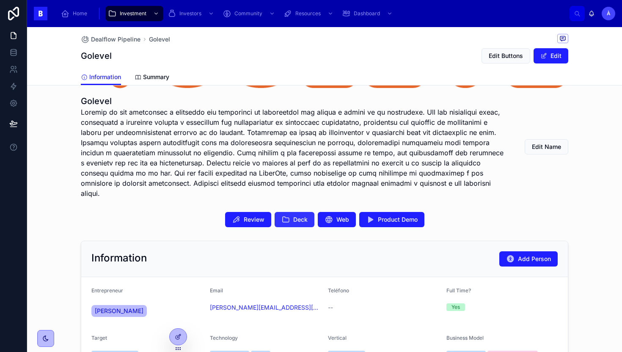
click at [289, 212] on button "Deck" at bounding box center [294, 219] width 40 height 15
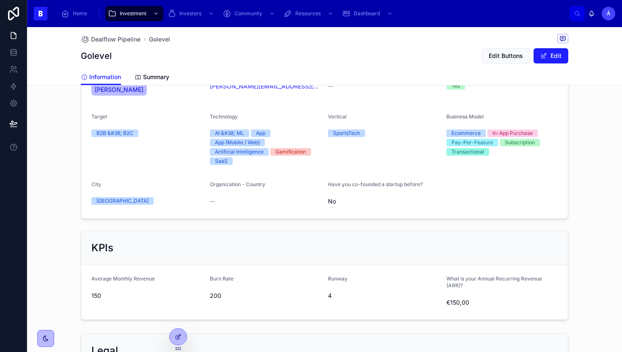
scroll to position [674, 0]
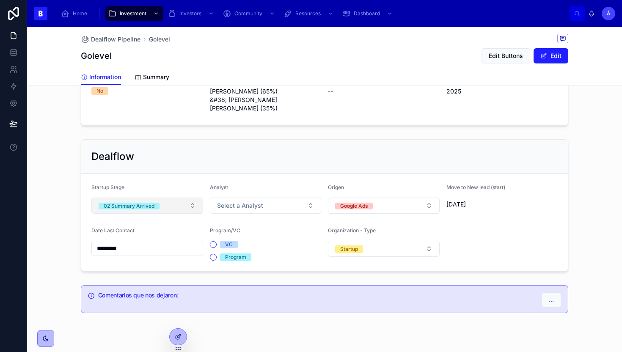
click at [154, 197] on button "02 Summary Arrived" at bounding box center [147, 205] width 112 height 16
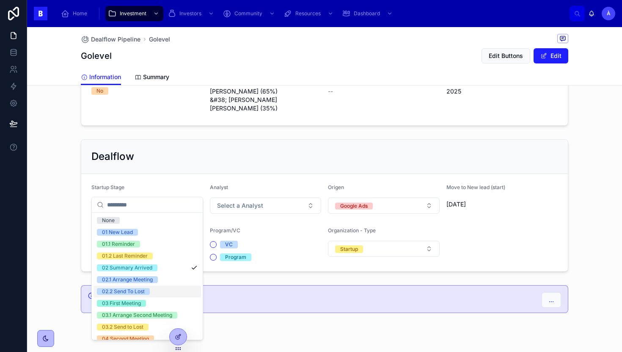
click at [136, 287] on div "02.2 Send To Lost" at bounding box center [146, 291] width 107 height 12
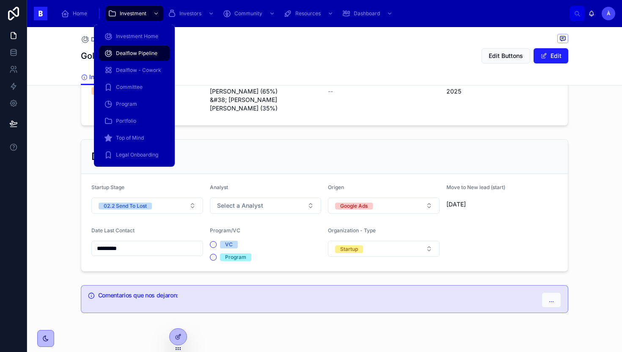
click at [131, 54] on span "Dealflow Pipeline" at bounding box center [136, 53] width 41 height 7
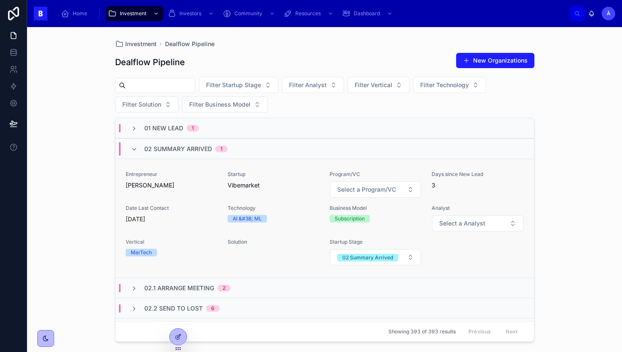
click at [225, 208] on div "Entrepreneur [PERSON_NAME] Startup Vibemarket Program/VC Select a Program/VC Da…" at bounding box center [325, 218] width 398 height 95
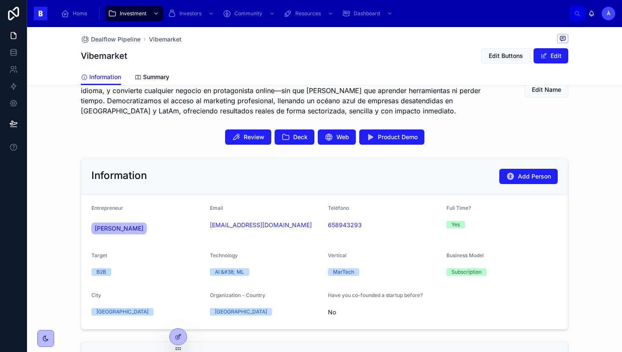
scroll to position [129, 0]
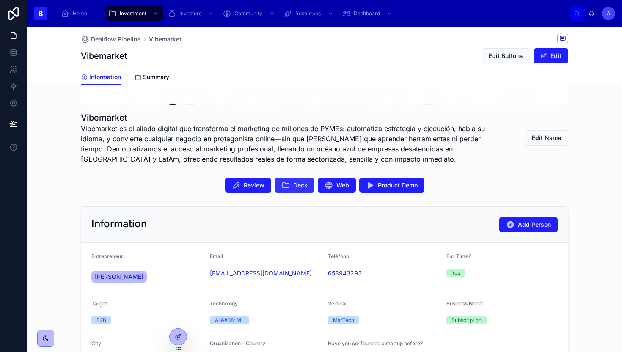
click at [296, 187] on span "Deck" at bounding box center [300, 185] width 14 height 8
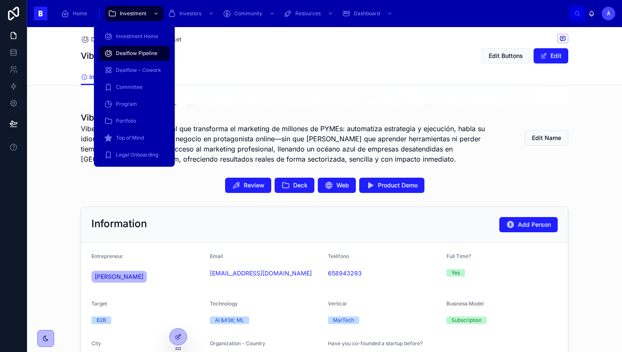
click at [127, 48] on div "Dealflow Pipeline" at bounding box center [134, 54] width 60 height 14
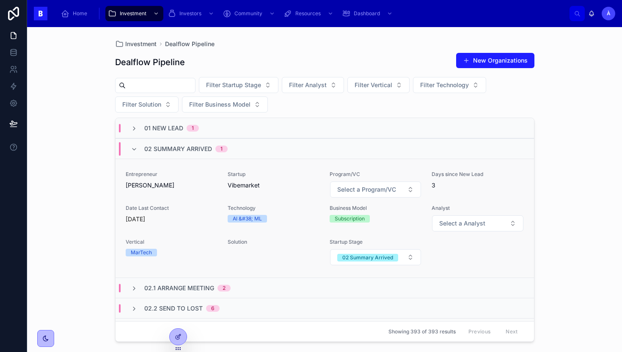
click at [195, 191] on div "Entrepreneur [PERSON_NAME]" at bounding box center [172, 184] width 92 height 27
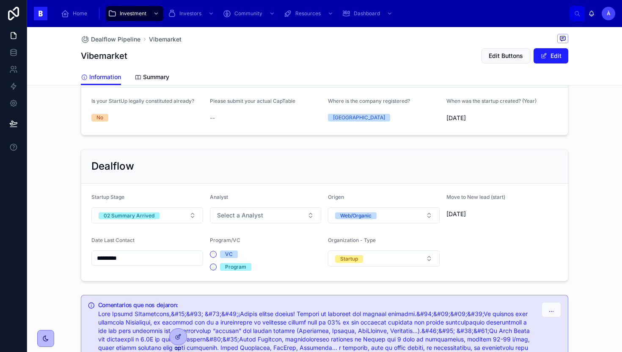
scroll to position [659, 0]
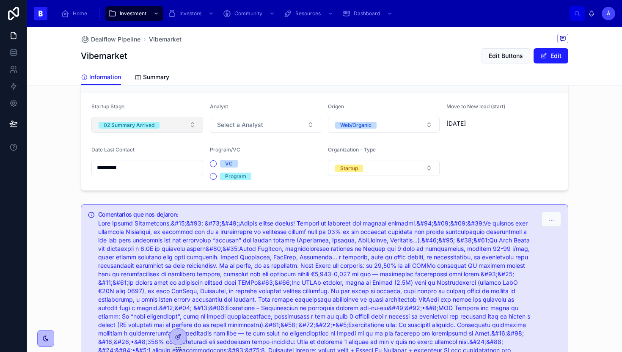
click at [170, 125] on button "02 Summary Arrived" at bounding box center [147, 125] width 112 height 16
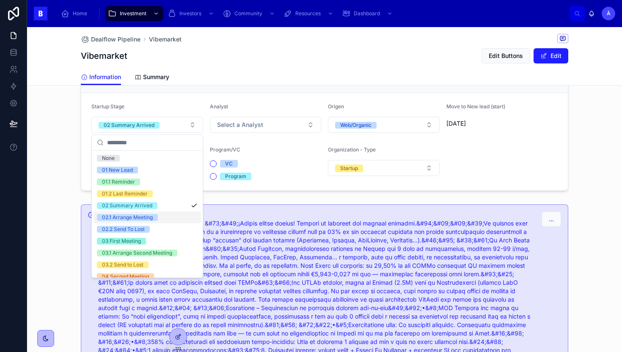
click at [150, 217] on div "02.1 Arrange Meeting" at bounding box center [127, 217] width 51 height 7
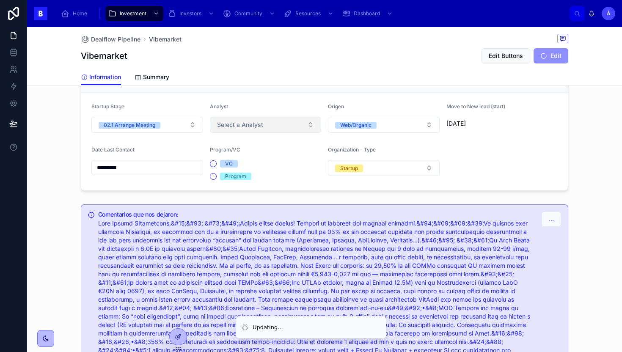
click at [228, 125] on span "Select a Analyst" at bounding box center [240, 125] width 46 height 8
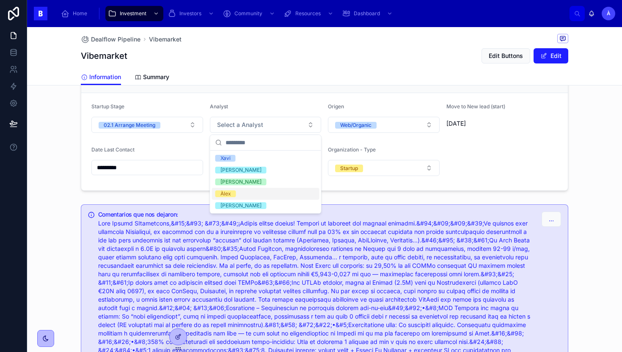
click at [223, 189] on div "Àlex" at bounding box center [265, 194] width 107 height 12
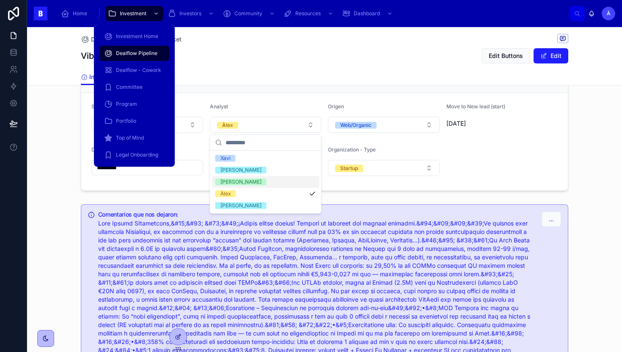
click at [132, 54] on span "Dealflow Pipeline" at bounding box center [136, 53] width 41 height 7
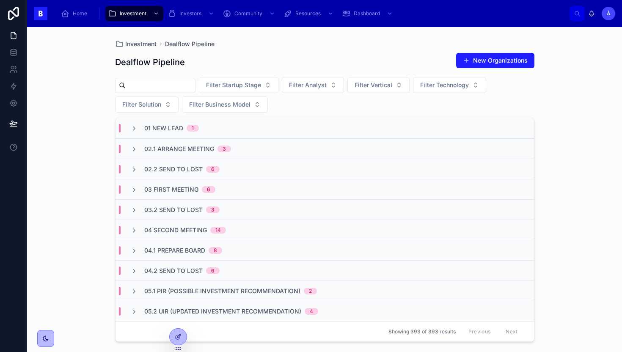
click at [184, 154] on div "02.1 Arrange Meeting 3" at bounding box center [324, 148] width 418 height 20
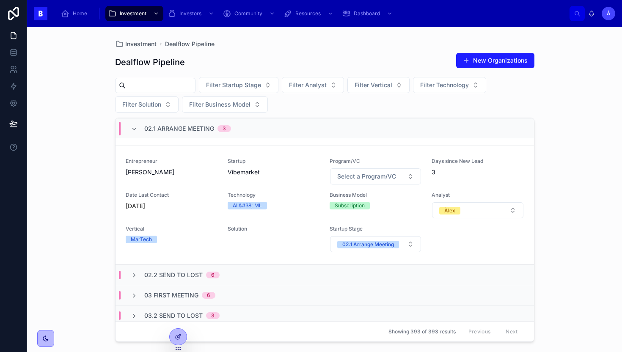
scroll to position [252, 0]
click at [200, 217] on div "Date Last Contact [DATE]" at bounding box center [172, 203] width 92 height 27
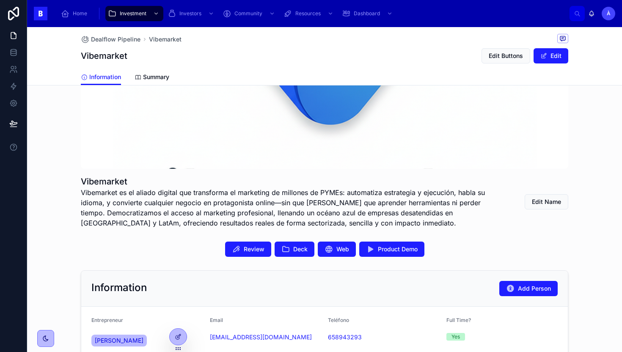
scroll to position [65, 0]
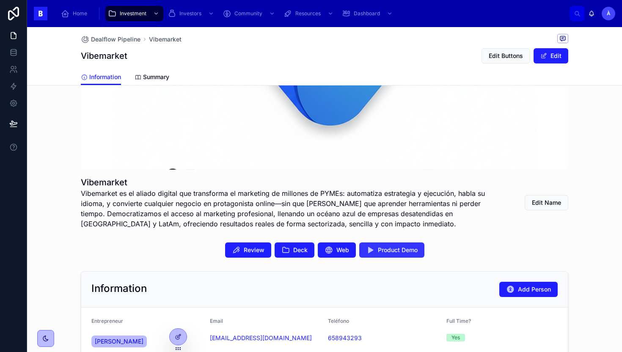
click at [392, 251] on span "Product Demo" at bounding box center [398, 250] width 40 height 8
click at [288, 249] on icon at bounding box center [285, 250] width 8 height 8
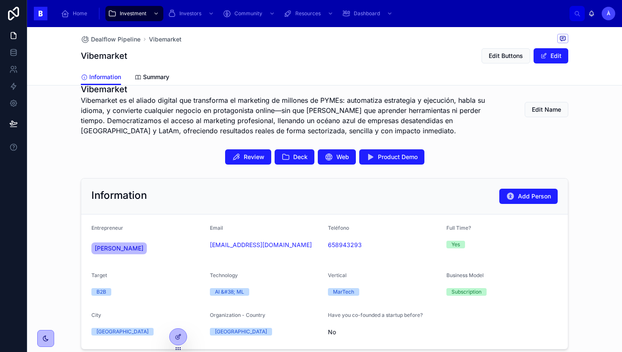
scroll to position [164, 0]
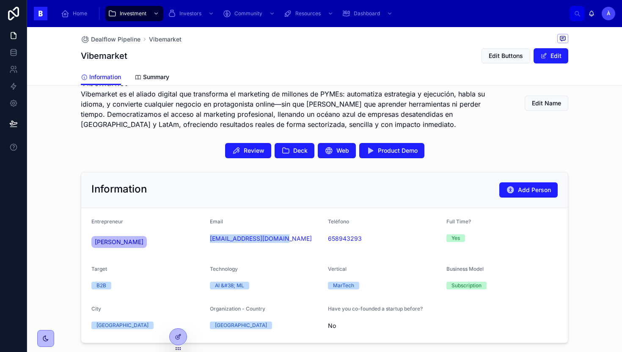
drag, startPoint x: 269, startPoint y: 255, endPoint x: 206, endPoint y: 241, distance: 64.6
click at [206, 241] on form "Entrepreneur [PERSON_NAME] Email [EMAIL_ADDRESS][DOMAIN_NAME] Teléfono [PHONE_N…" at bounding box center [324, 275] width 486 height 134
copy link "[EMAIL_ADDRESS][DOMAIN_NAME]"
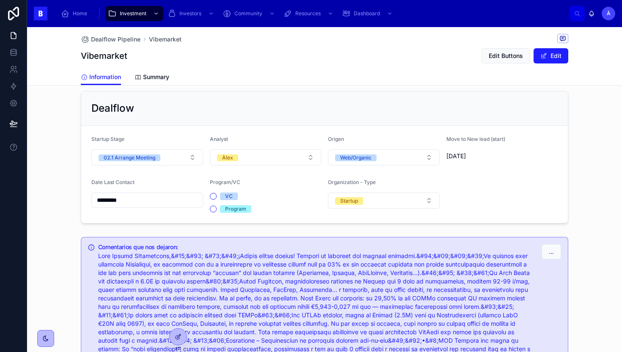
scroll to position [625, 0]
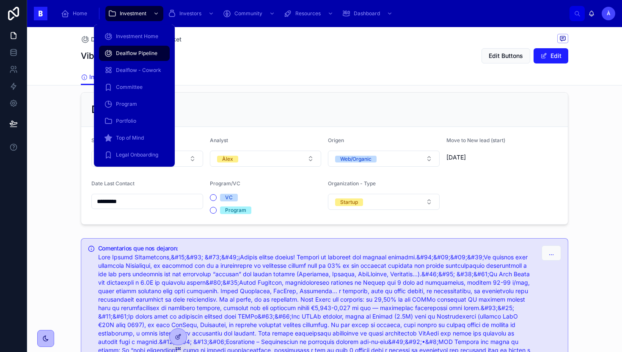
click at [135, 52] on span "Dealflow Pipeline" at bounding box center [136, 53] width 41 height 7
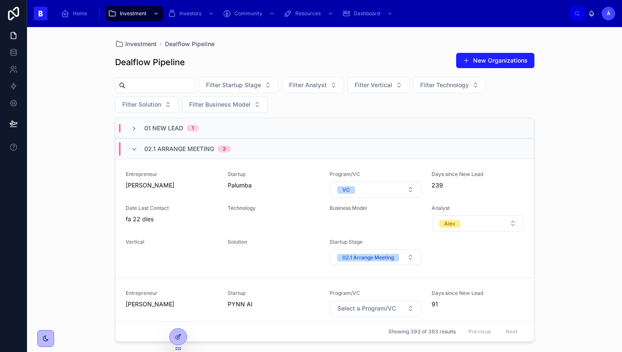
click at [205, 149] on span "02.1 Arrange Meeting" at bounding box center [179, 149] width 70 height 8
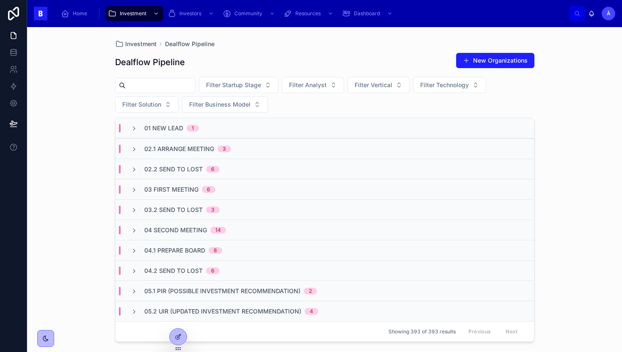
click at [205, 149] on span "02.1 Arrange Meeting" at bounding box center [179, 149] width 70 height 8
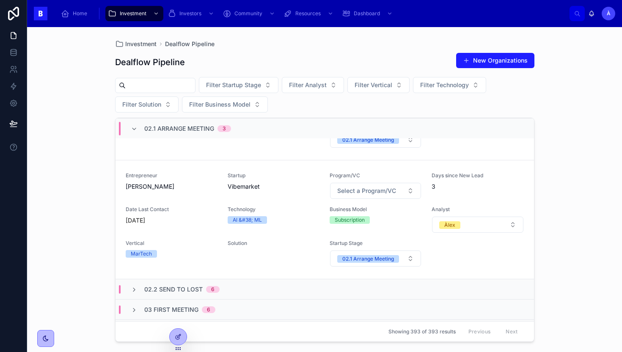
scroll to position [238, 0]
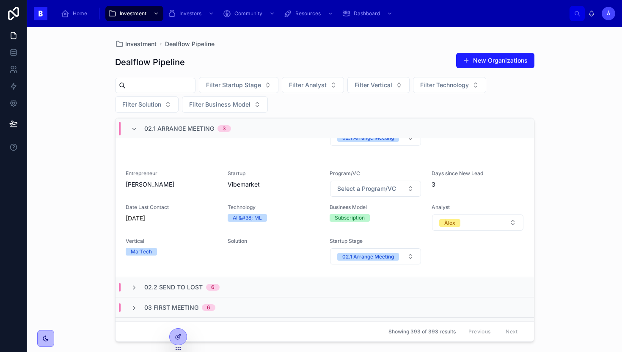
click at [213, 215] on div "[DATE]" at bounding box center [172, 218] width 92 height 8
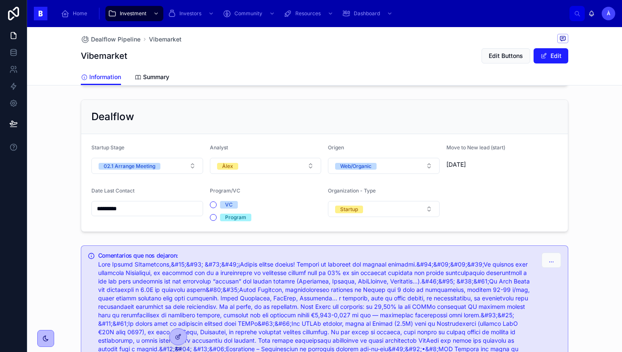
scroll to position [597, 0]
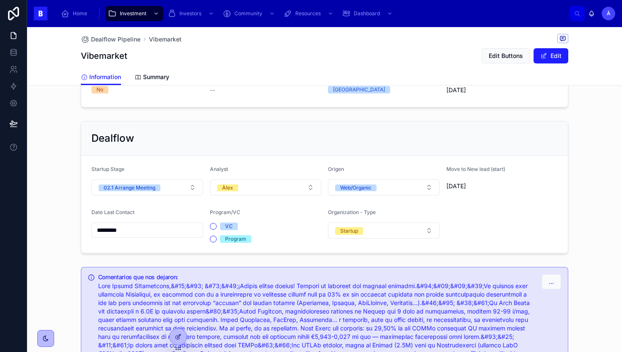
click at [150, 196] on form "Startup Stage 02.1 Arrange Meeting Analyst Àlex Origen Web/Organic Move to New …" at bounding box center [324, 204] width 486 height 97
click at [156, 190] on span "02.1 Arrange Meeting" at bounding box center [130, 187] width 62 height 7
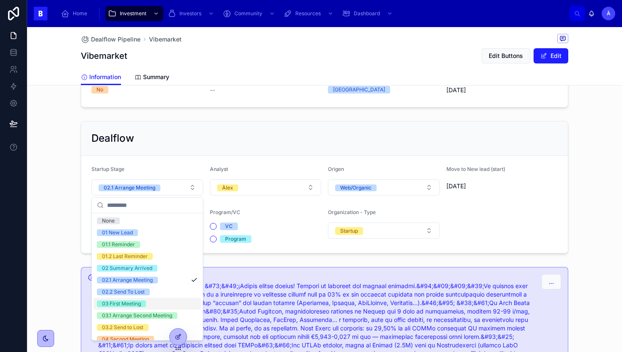
click at [128, 301] on div "03 First Meeting" at bounding box center [121, 303] width 39 height 7
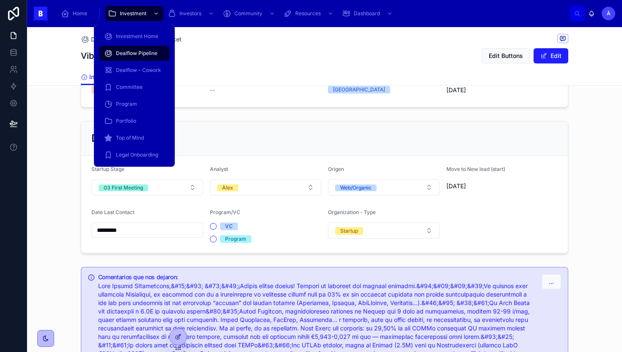
click at [134, 52] on span "Dealflow Pipeline" at bounding box center [136, 53] width 41 height 7
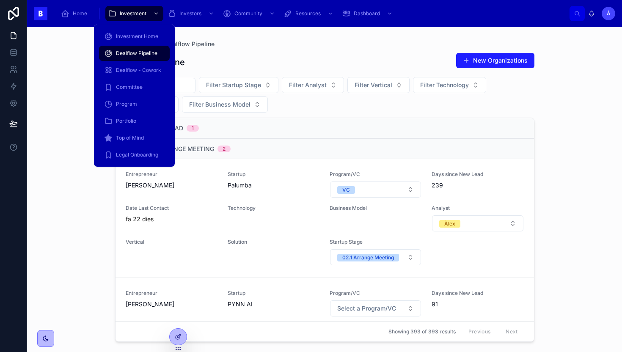
click at [134, 52] on span "Dealflow Pipeline" at bounding box center [136, 53] width 41 height 7
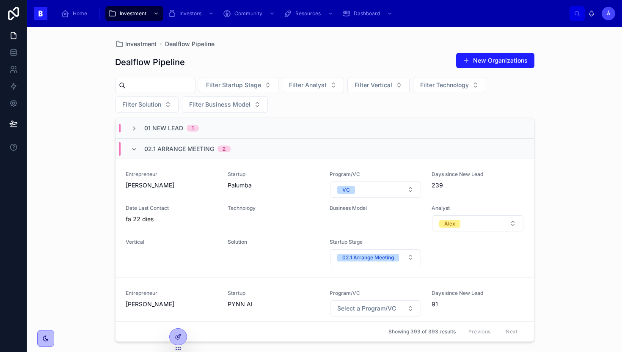
click at [192, 151] on span "02.1 Arrange Meeting" at bounding box center [179, 149] width 70 height 8
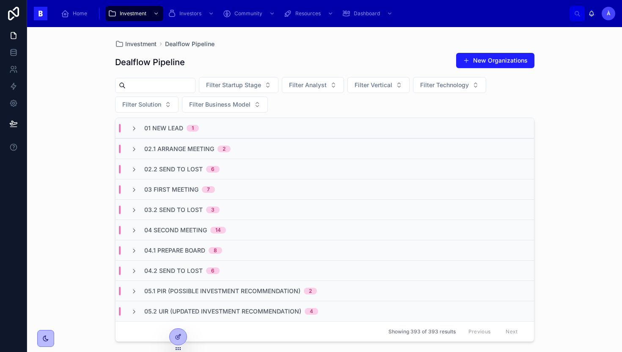
click at [180, 186] on span "03 First Meeting" at bounding box center [171, 189] width 54 height 8
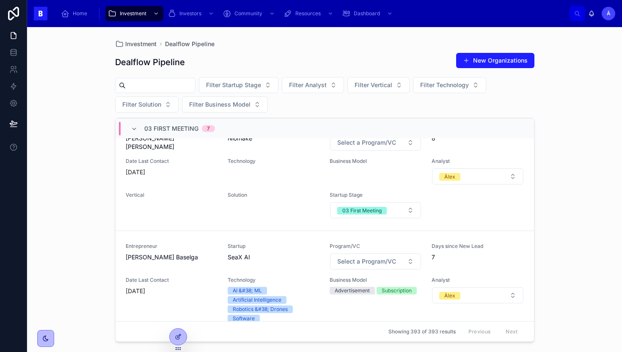
scroll to position [198, 0]
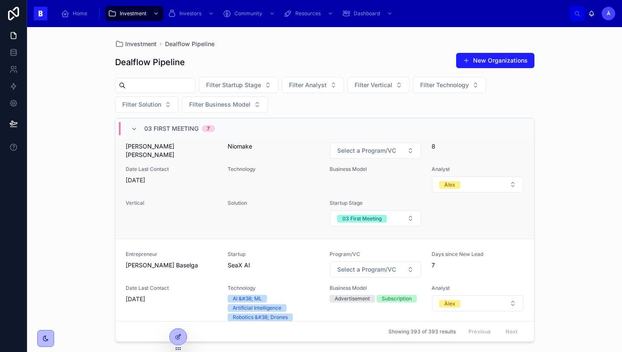
click at [185, 200] on span "Vertical" at bounding box center [172, 203] width 92 height 7
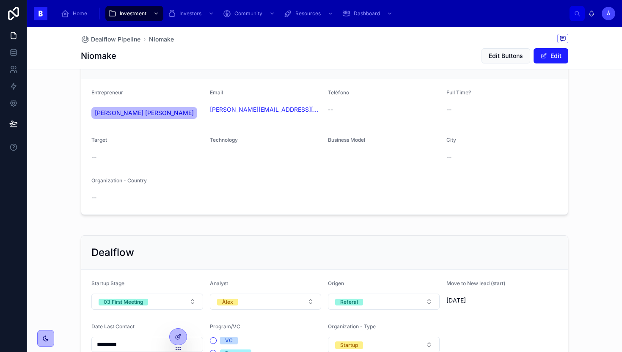
scroll to position [303, 0]
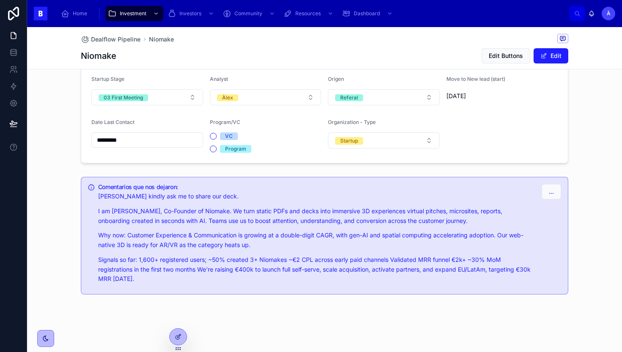
click at [148, 142] on input "*********" at bounding box center [147, 140] width 111 height 12
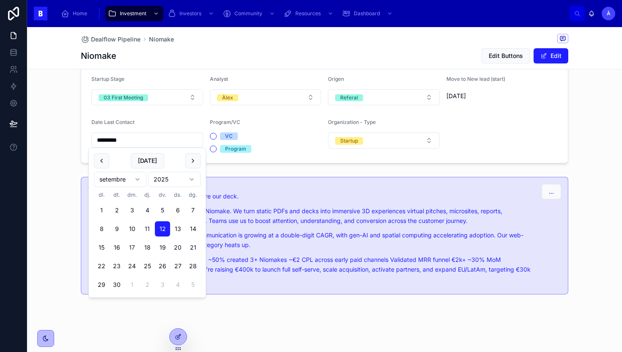
click at [135, 247] on button "17" at bounding box center [131, 247] width 15 height 15
type input "*********"
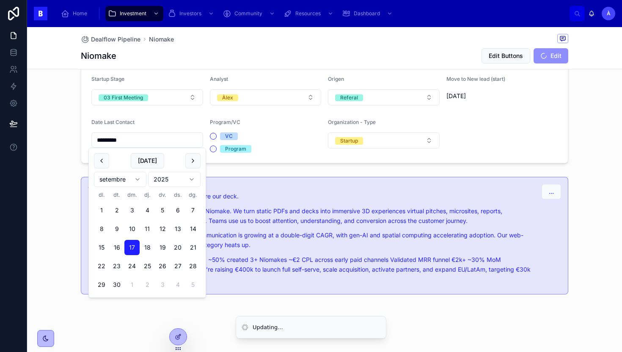
click at [251, 160] on form "Startup Stage 03 First Meeting Analyst Àlex Origen Referal Move to New lead (st…" at bounding box center [324, 114] width 486 height 97
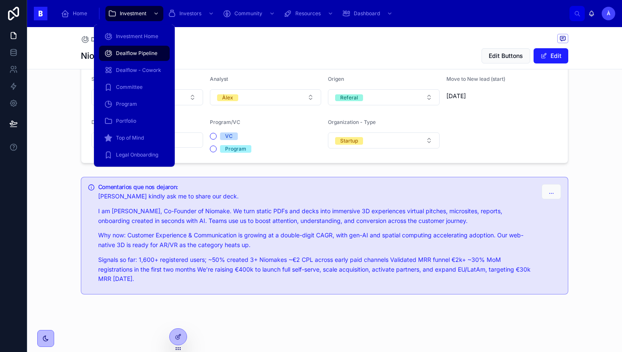
click at [133, 52] on span "Dealflow Pipeline" at bounding box center [136, 53] width 41 height 7
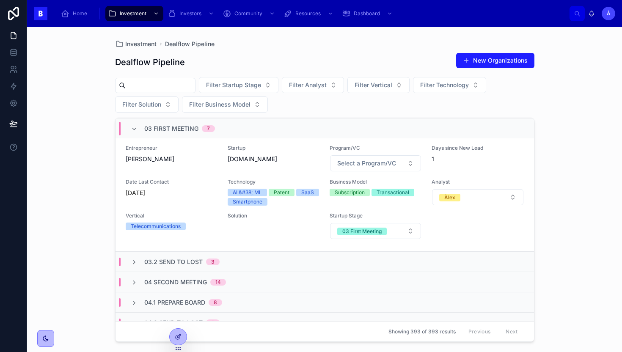
scroll to position [808, 0]
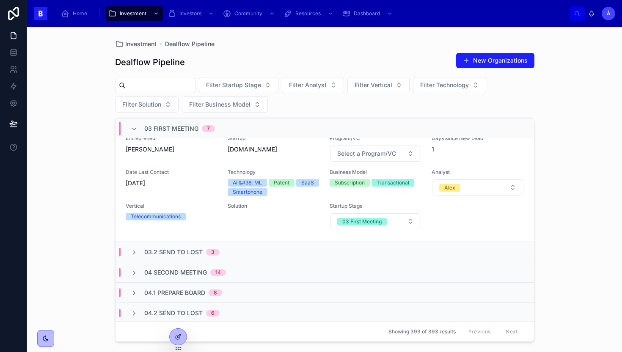
click at [158, 126] on span "03 First Meeting" at bounding box center [171, 128] width 54 height 8
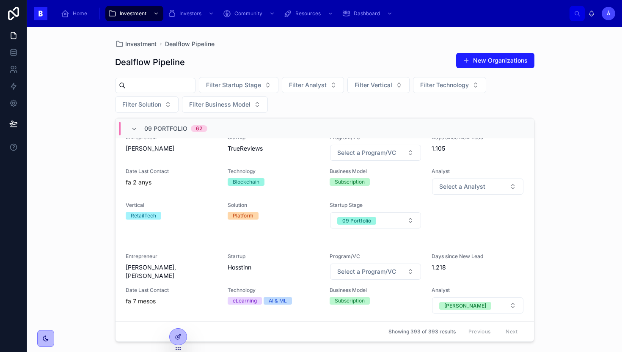
click at [162, 132] on span "09 Portfolio" at bounding box center [165, 128] width 43 height 8
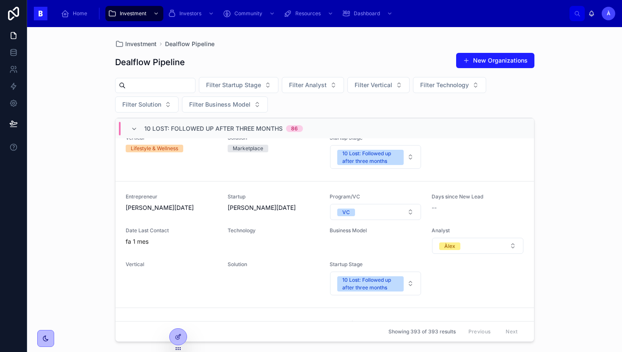
click at [162, 132] on span "10 Lost: Followed up after three months" at bounding box center [213, 128] width 138 height 8
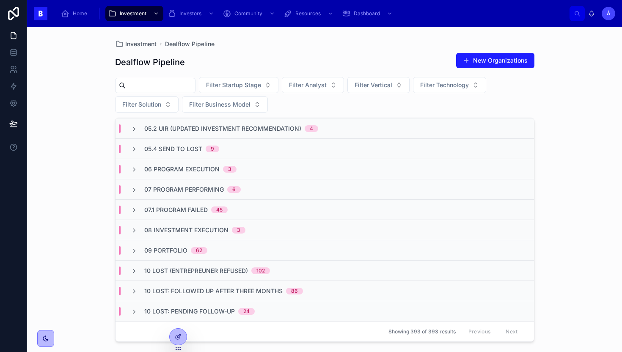
scroll to position [0, 0]
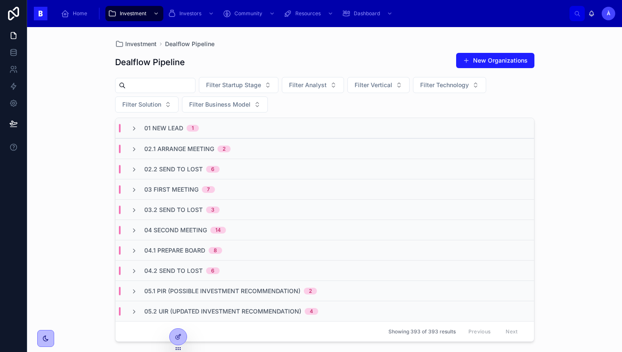
click at [178, 209] on span "03.2 Send to Lost" at bounding box center [173, 209] width 58 height 8
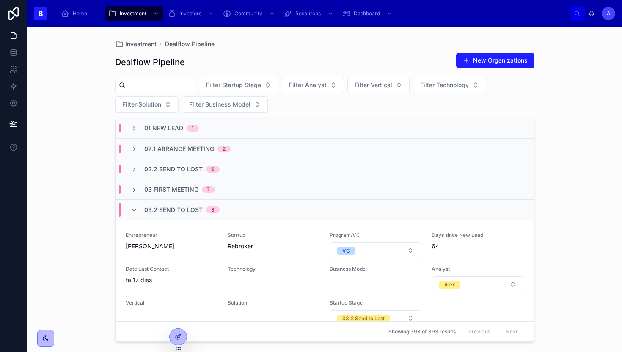
click at [178, 209] on span "03.2 Send to Lost" at bounding box center [173, 209] width 58 height 8
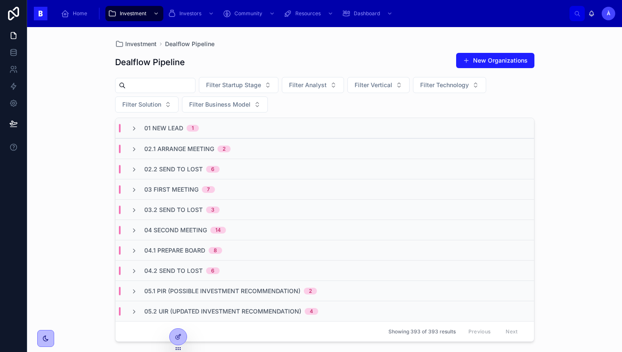
click at [177, 170] on span "02.2 Send To Lost" at bounding box center [173, 169] width 58 height 8
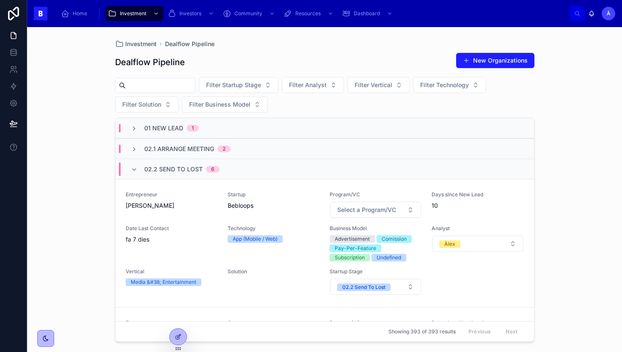
click at [177, 170] on span "02.2 Send To Lost" at bounding box center [173, 169] width 58 height 8
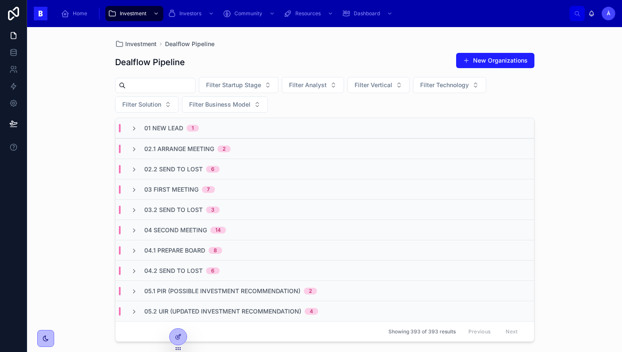
click at [190, 144] on div "02.1 Arrange Meeting 2" at bounding box center [324, 148] width 418 height 20
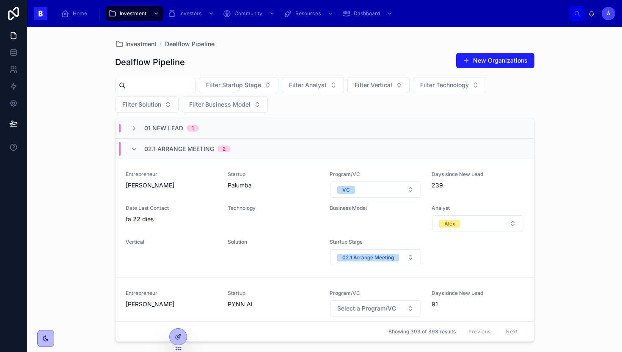
click at [190, 144] on div "02.1 Arrange Meeting 2" at bounding box center [187, 149] width 86 height 14
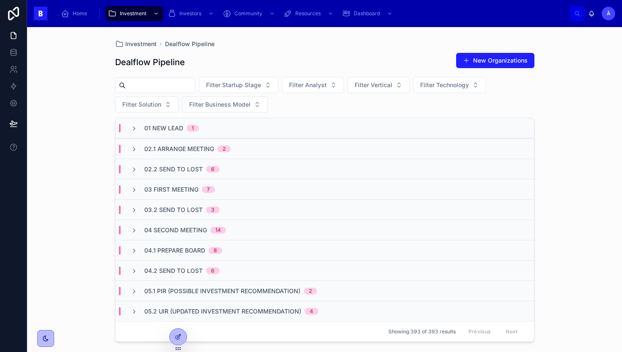
click at [184, 134] on div "01 New Lead 1" at bounding box center [324, 128] width 418 height 20
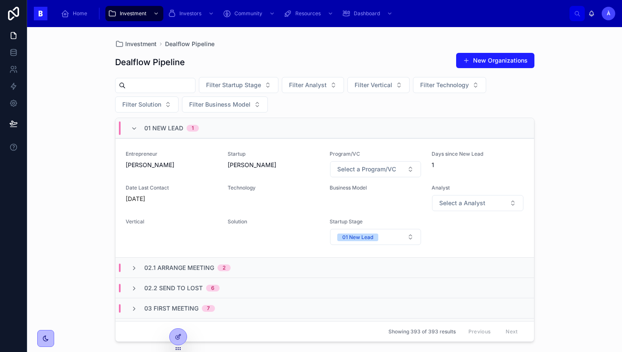
click at [184, 134] on div "01 New Lead 1" at bounding box center [324, 128] width 418 height 20
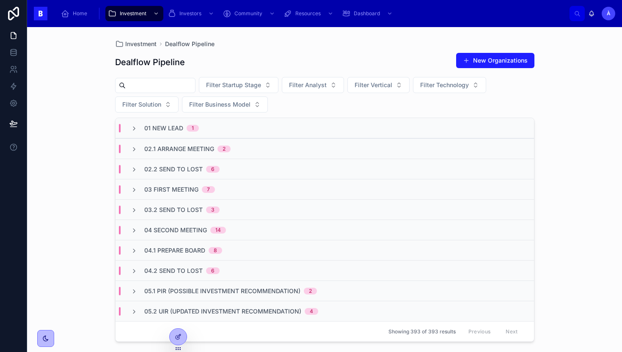
click at [184, 134] on div "01 New Lead 1" at bounding box center [324, 128] width 418 height 20
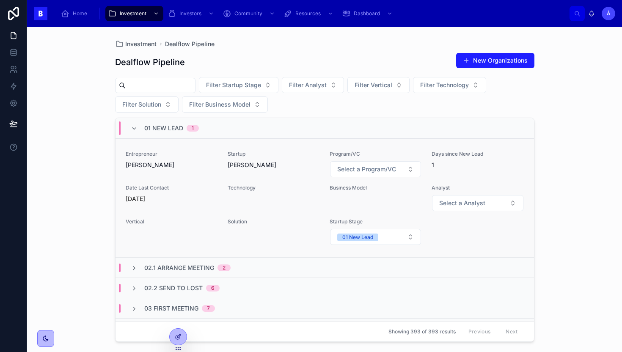
click at [184, 166] on span "[PERSON_NAME]" at bounding box center [172, 165] width 92 height 8
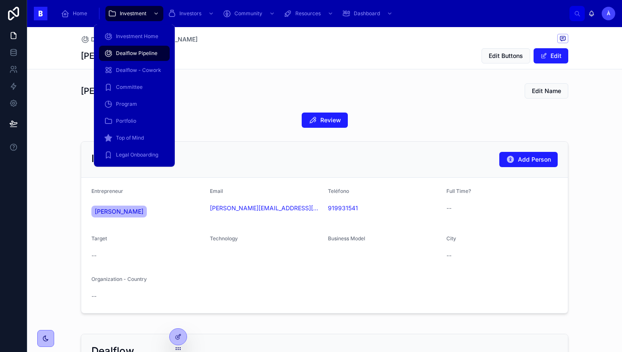
click at [133, 50] on span "Dealflow Pipeline" at bounding box center [136, 53] width 41 height 7
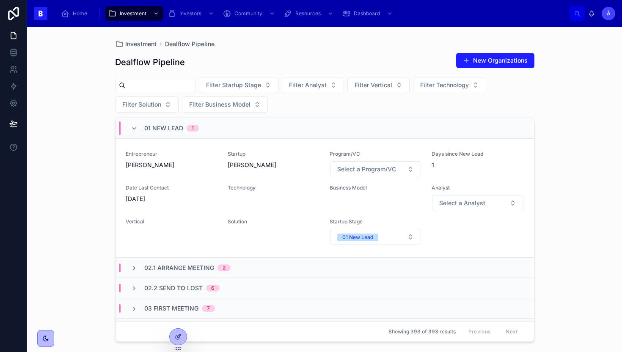
click at [183, 129] on div "01 New Lead 1" at bounding box center [171, 128] width 55 height 14
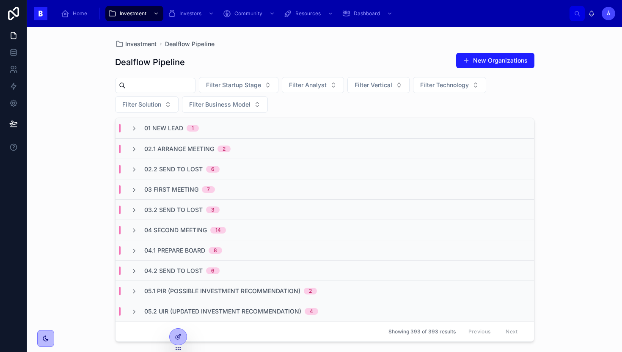
click at [177, 146] on span "02.1 Arrange Meeting" at bounding box center [179, 149] width 70 height 8
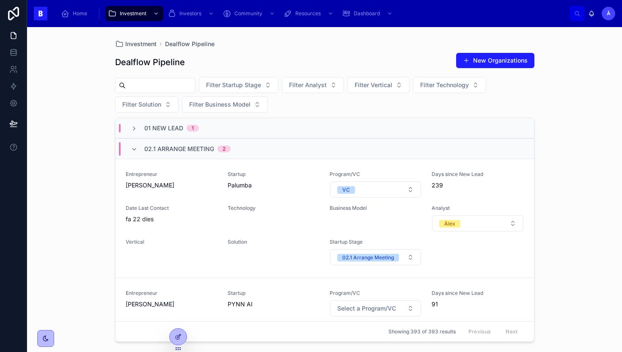
click at [177, 146] on span "02.1 Arrange Meeting" at bounding box center [179, 149] width 70 height 8
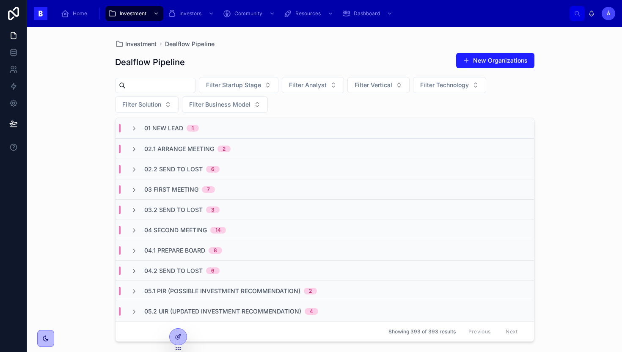
click at [195, 231] on span "04 Second Meeting" at bounding box center [175, 230] width 63 height 8
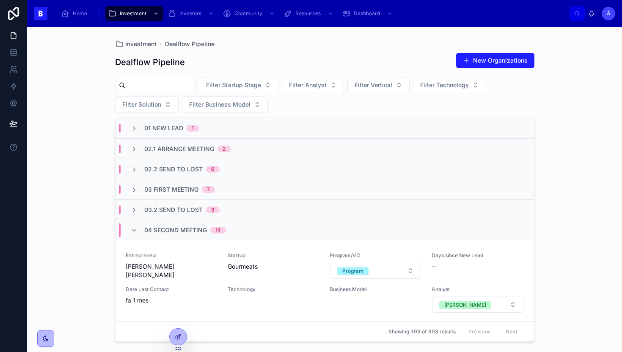
click at [195, 231] on span "04 Second Meeting" at bounding box center [175, 230] width 63 height 8
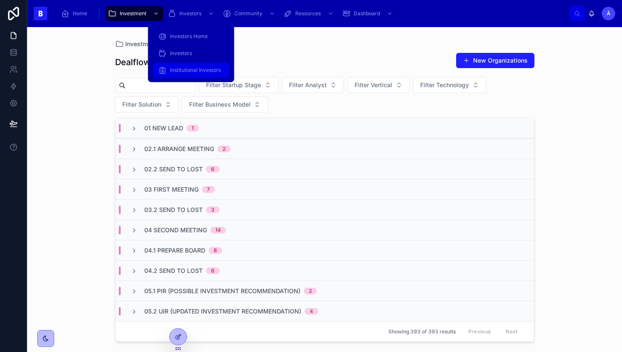
click at [196, 63] on link "Institutional Investors" at bounding box center [191, 70] width 76 height 15
